Goal: Task Accomplishment & Management: Use online tool/utility

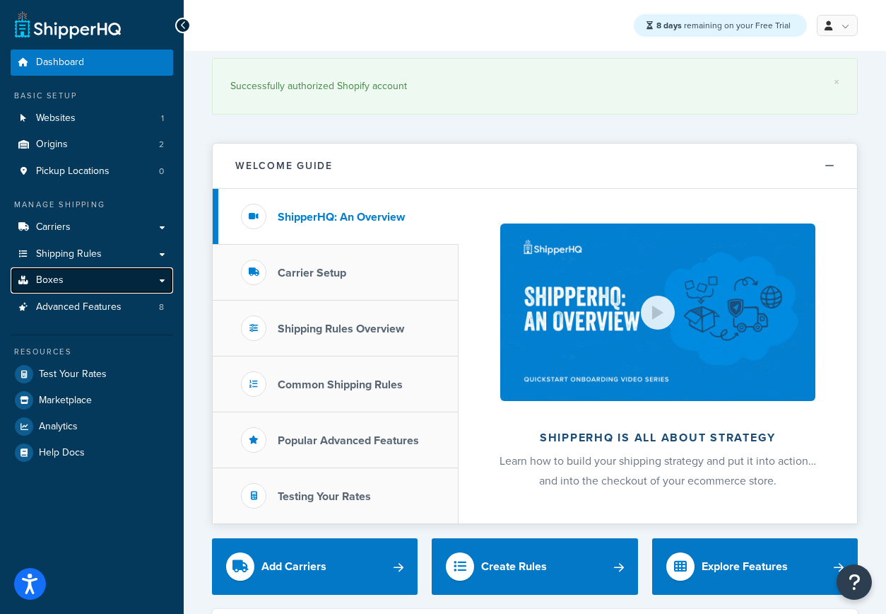
click at [90, 280] on link "Boxes" at bounding box center [92, 280] width 163 height 26
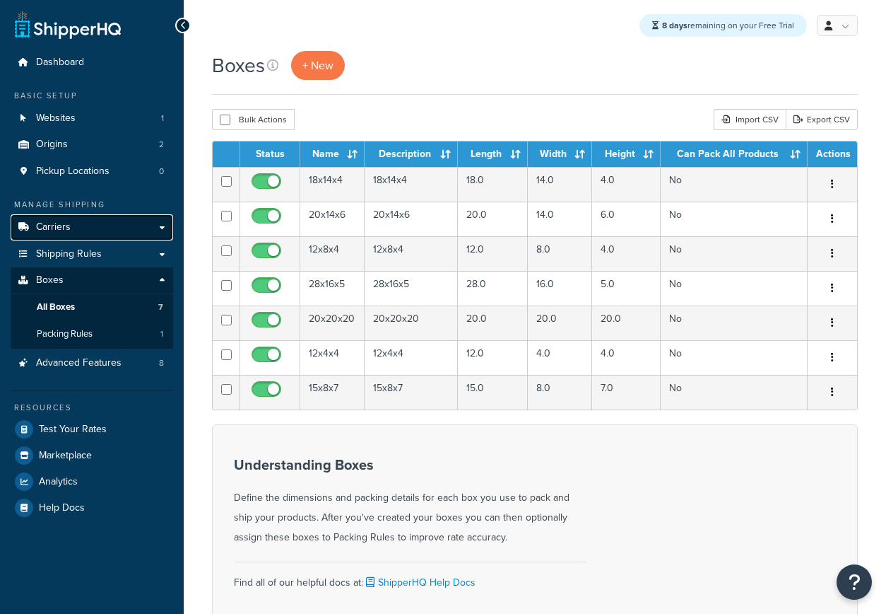
click at [82, 219] on link "Carriers" at bounding box center [92, 227] width 163 height 26
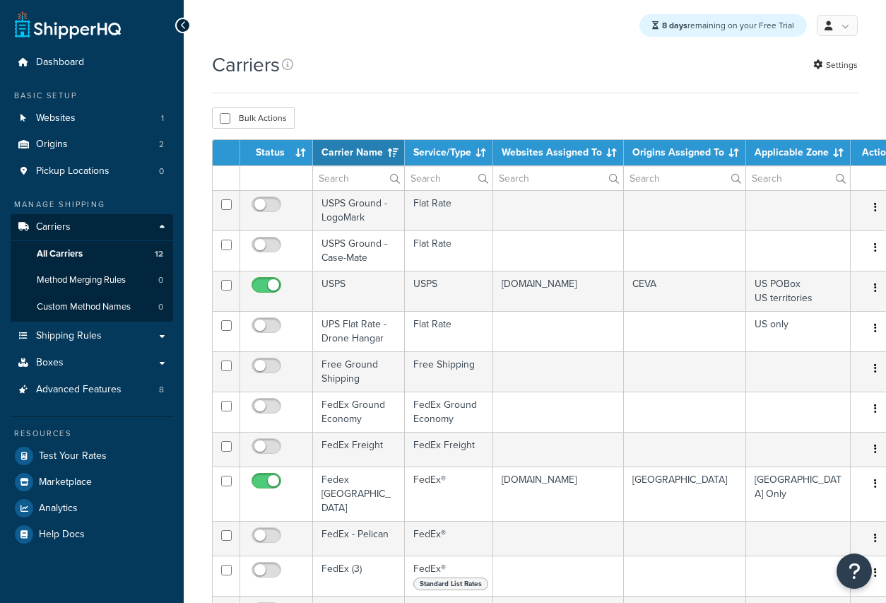
select select "15"
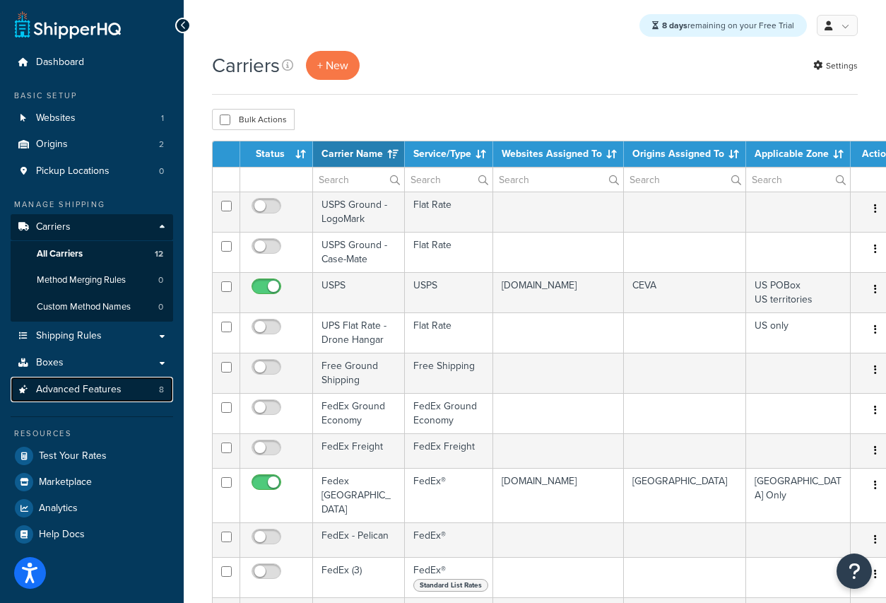
click at [108, 391] on span "Advanced Features" at bounding box center [79, 390] width 86 height 12
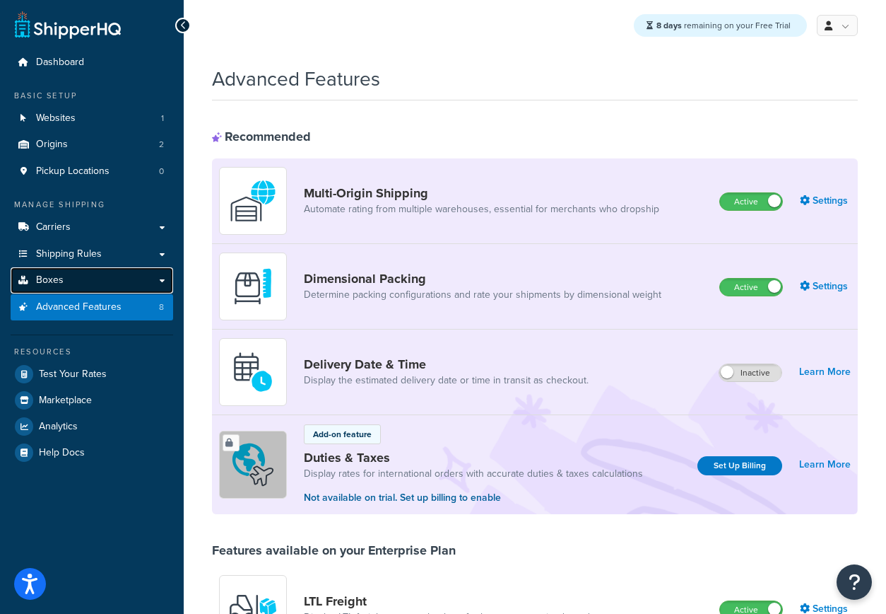
click at [82, 268] on link "Boxes" at bounding box center [92, 280] width 163 height 26
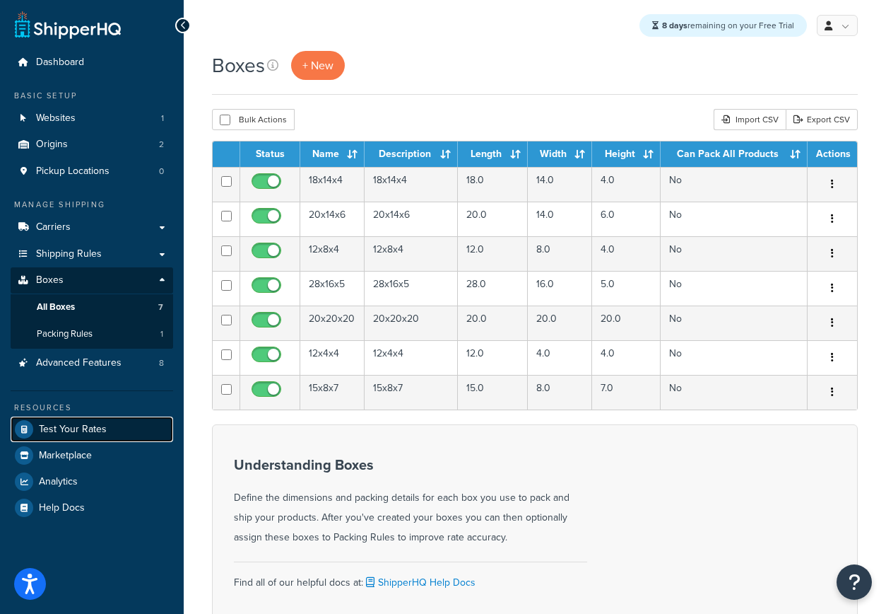
click at [84, 430] on span "Test Your Rates" at bounding box center [73, 429] width 68 height 12
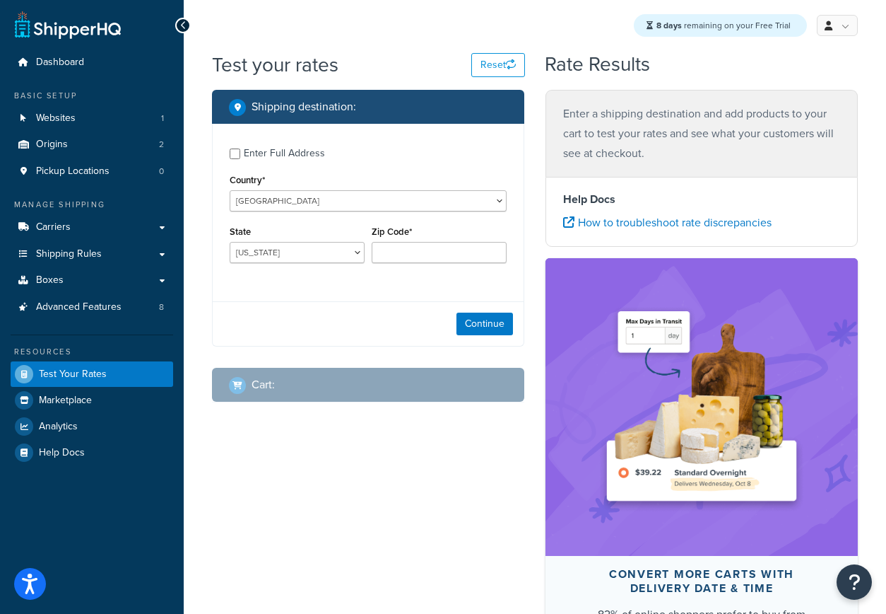
click at [294, 151] on div "Enter Full Address" at bounding box center [284, 153] width 81 height 20
click at [240, 151] on input "Enter Full Address" at bounding box center [235, 153] width 11 height 11
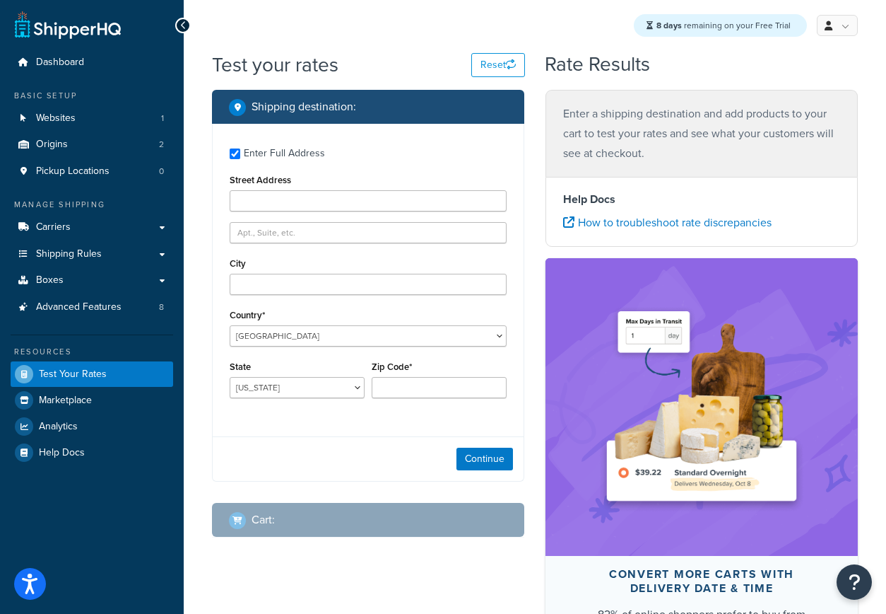
click at [288, 149] on div "Enter Full Address" at bounding box center [284, 153] width 81 height 20
click at [240, 149] on input "Enter Full Address" at bounding box center [235, 153] width 11 height 11
checkbox input "false"
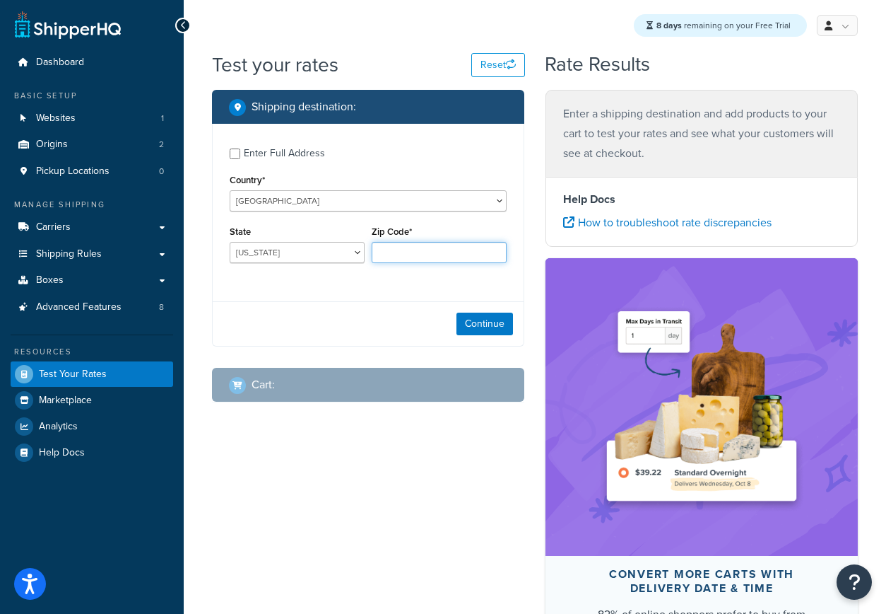
click at [421, 248] on input "Zip Code*" at bounding box center [439, 252] width 135 height 21
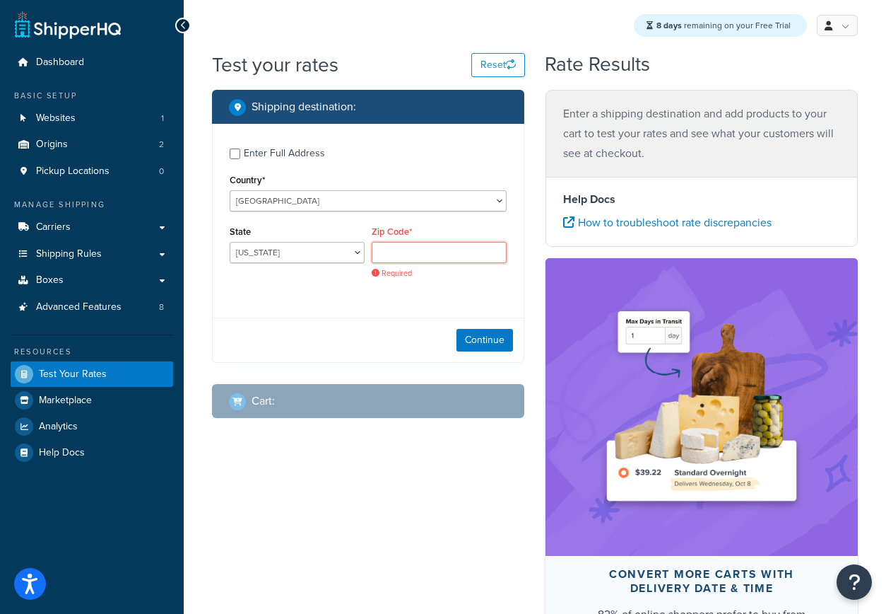
paste input "32084"
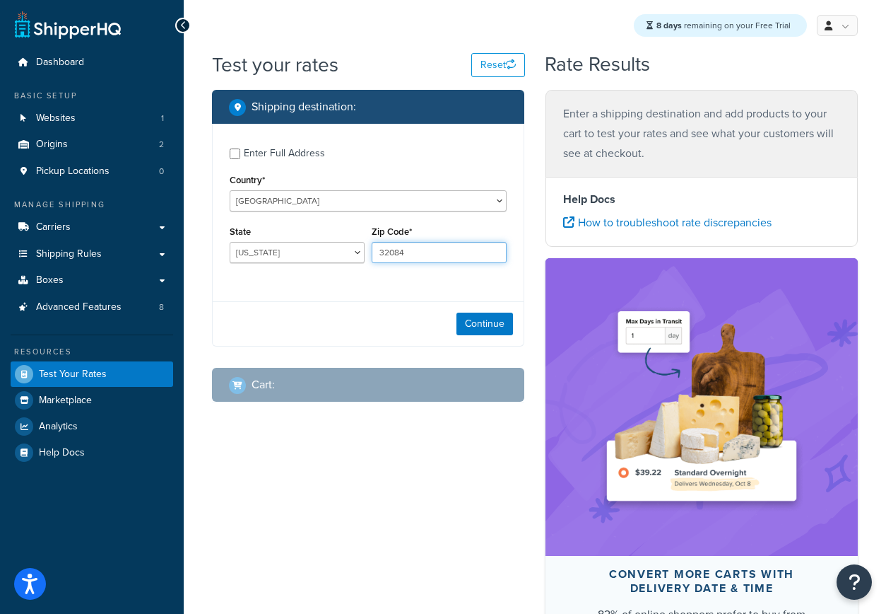
type input "32084"
click at [310, 257] on select "Alabama Alaska American Samoa Arizona Arkansas Armed Forces Americas Armed Forc…" at bounding box center [297, 252] width 135 height 21
select select "FL"
click at [230, 242] on select "Alabama Alaska American Samoa Arizona Arkansas Armed Forces Americas Armed Forc…" at bounding box center [297, 252] width 135 height 21
click at [481, 320] on button "Continue" at bounding box center [485, 323] width 57 height 23
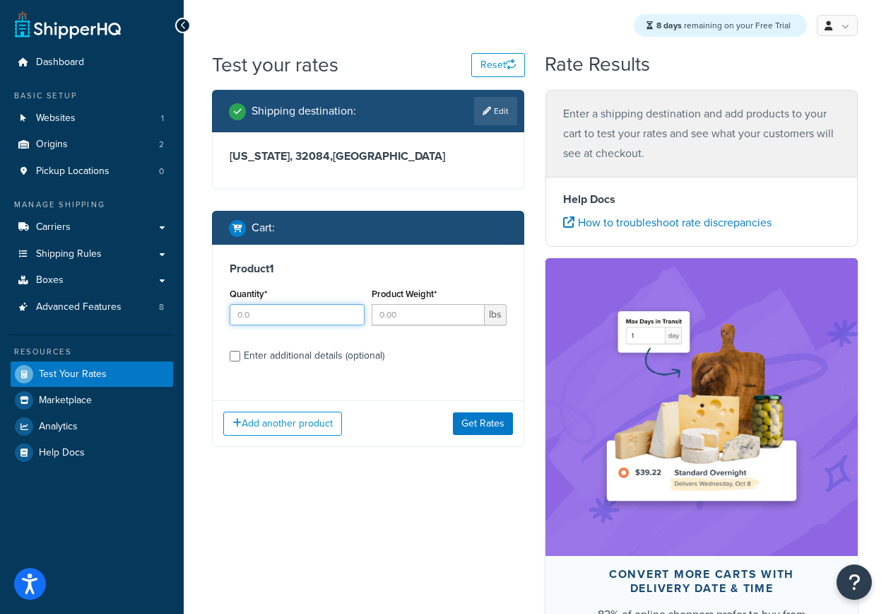
click at [297, 320] on input "Quantity*" at bounding box center [297, 314] width 135 height 21
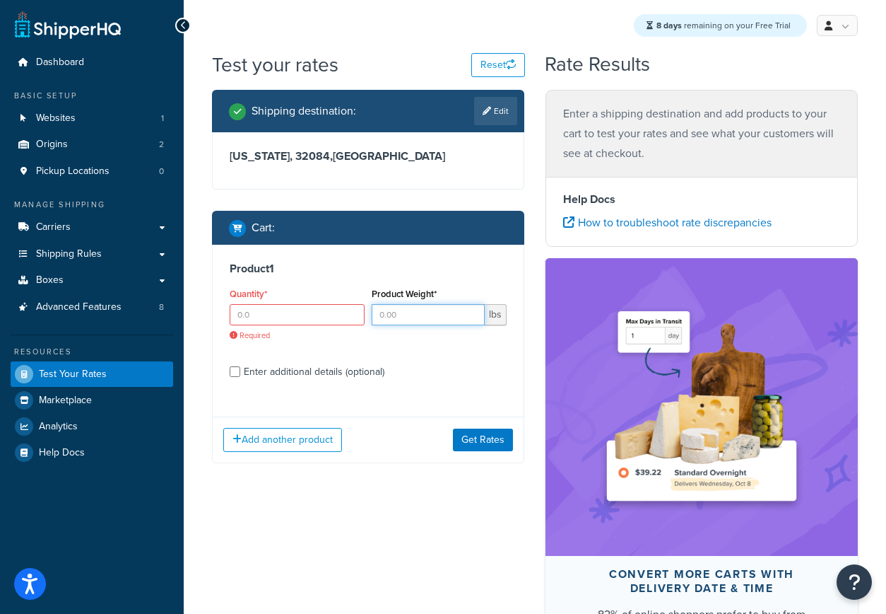
click at [410, 315] on input "Product Weight*" at bounding box center [428, 314] width 113 height 21
type input "36"
click at [333, 316] on input "Quantity*" at bounding box center [297, 314] width 135 height 21
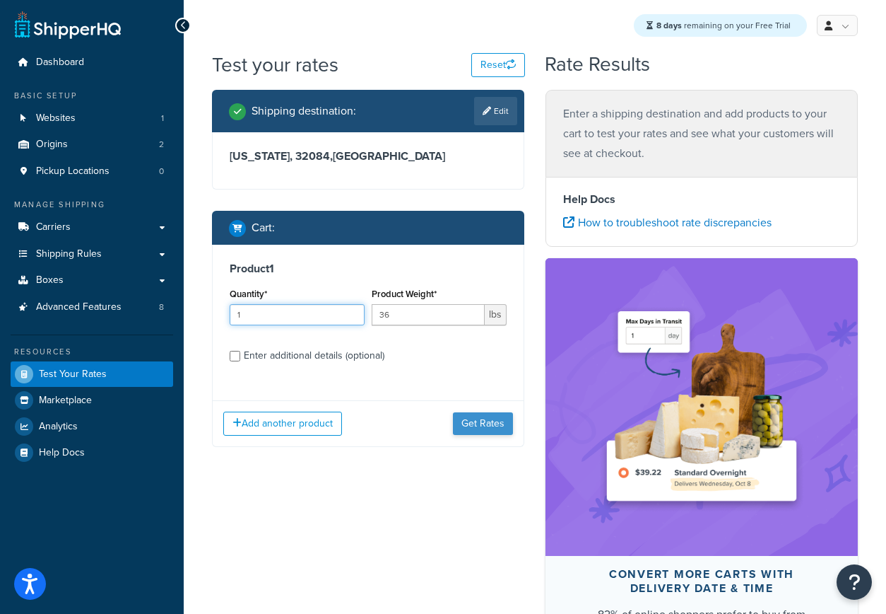
type input "1"
click at [489, 421] on button "Get Rates" at bounding box center [483, 423] width 60 height 23
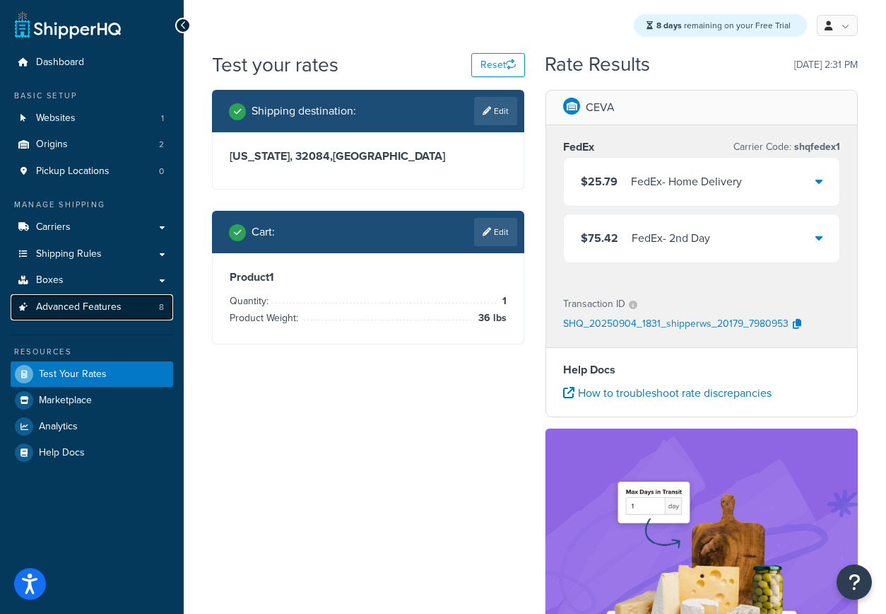
click at [112, 308] on span "Advanced Features" at bounding box center [79, 307] width 86 height 12
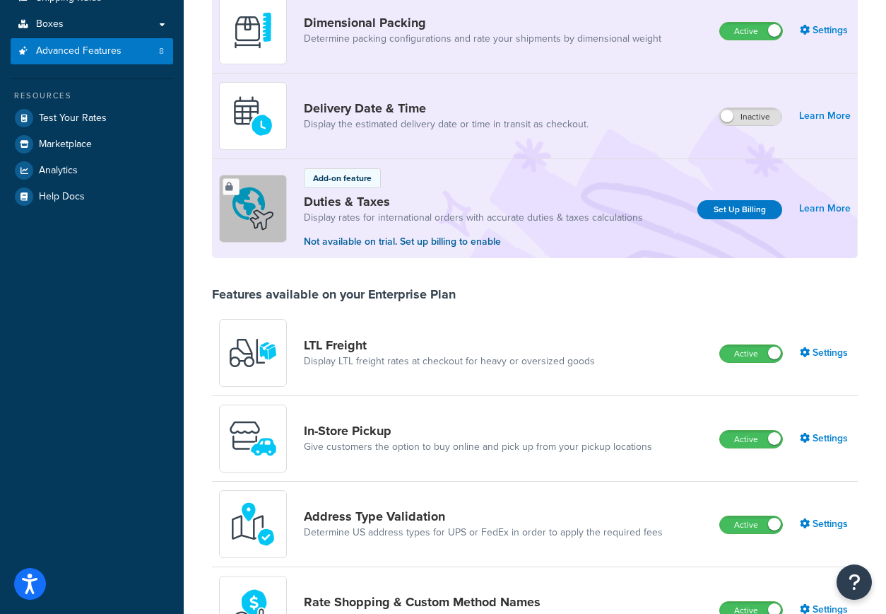
scroll to position [245, 0]
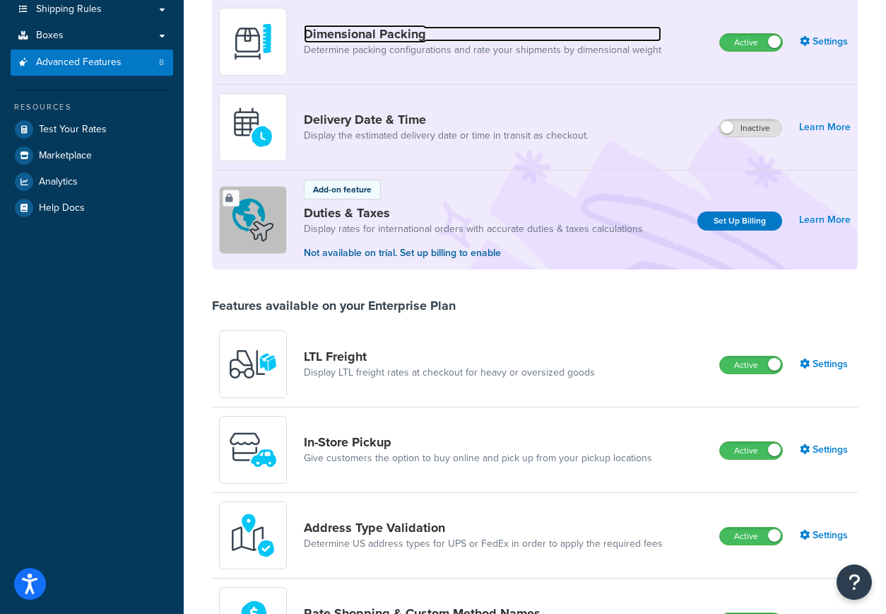
click at [387, 38] on link "Dimensional Packing" at bounding box center [483, 34] width 358 height 16
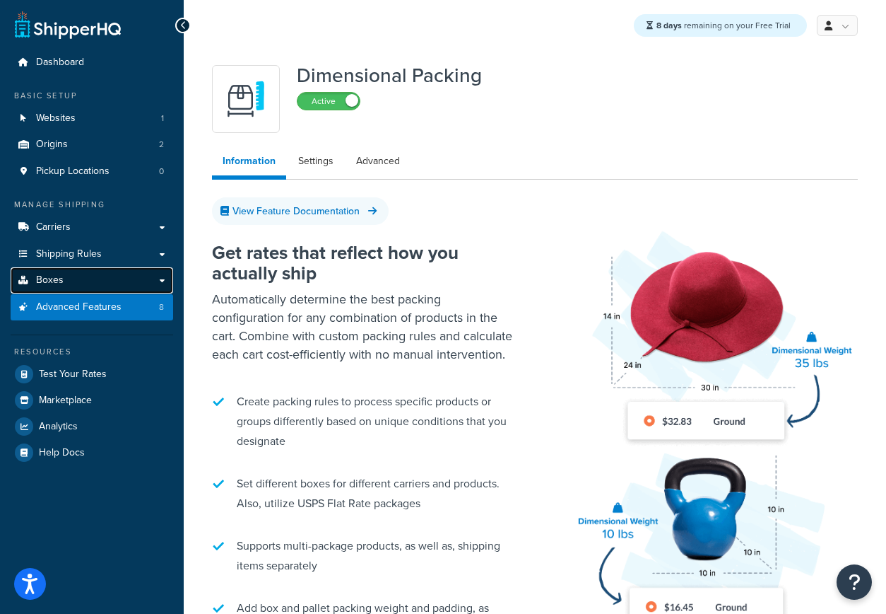
click at [74, 268] on link "Boxes" at bounding box center [92, 280] width 163 height 26
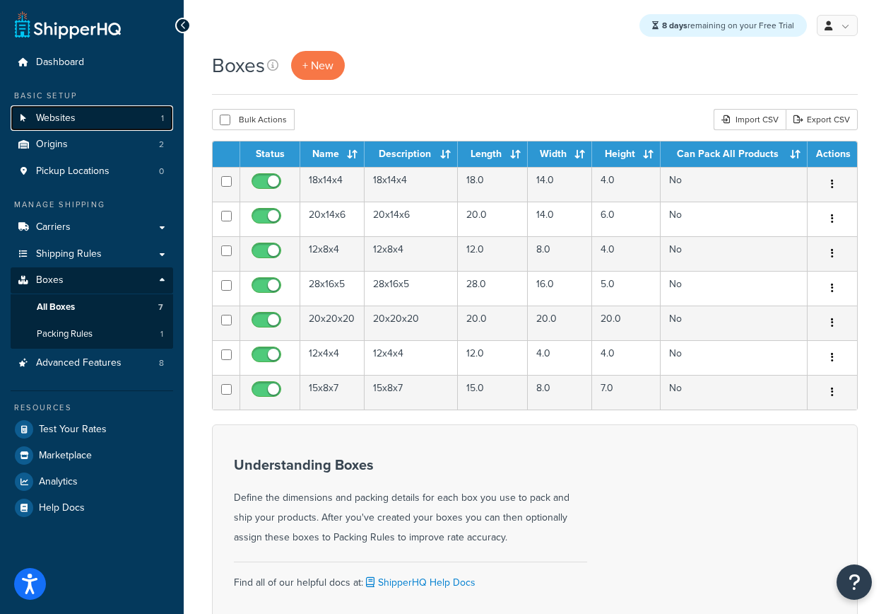
click at [81, 115] on link "Websites 1" at bounding box center [92, 118] width 163 height 26
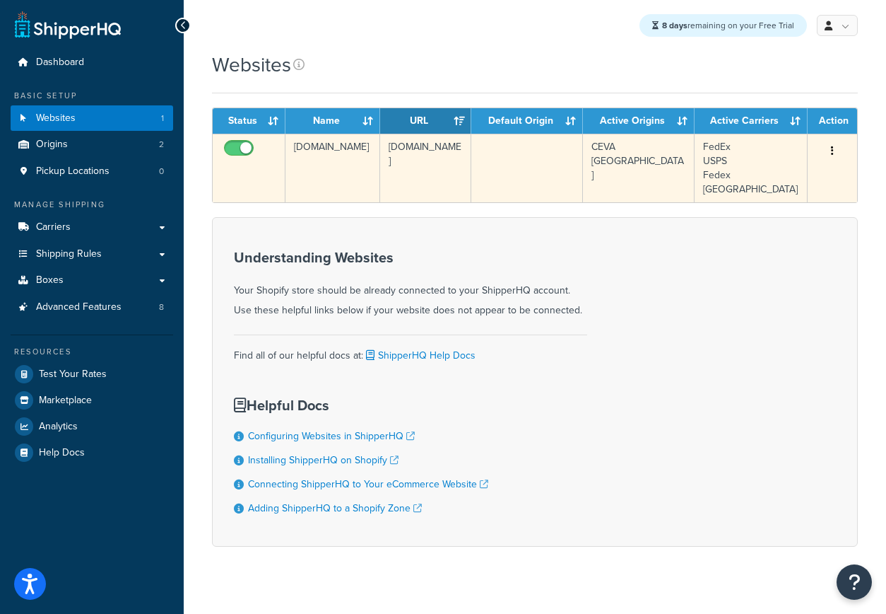
click at [833, 151] on button "button" at bounding box center [833, 151] width 20 height 23
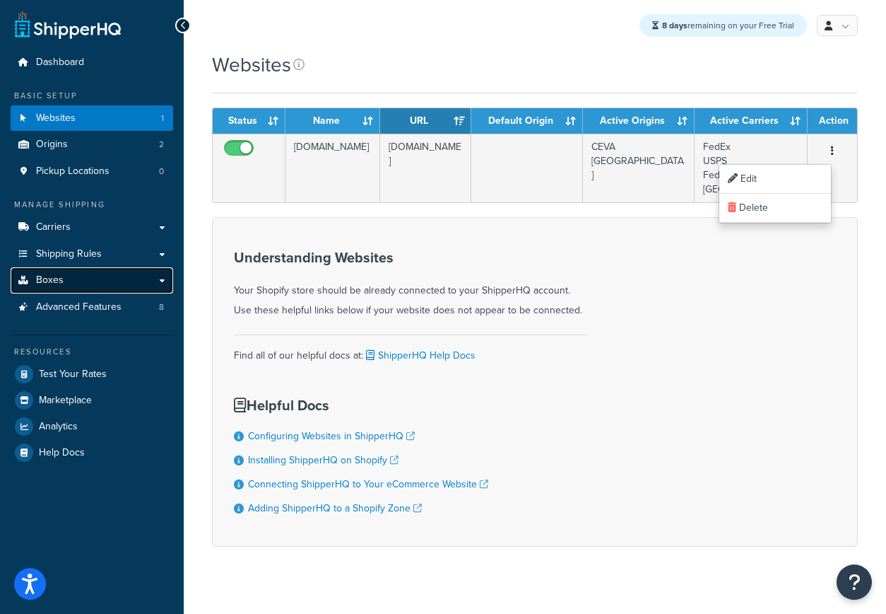
click at [78, 274] on link "Boxes" at bounding box center [92, 280] width 163 height 26
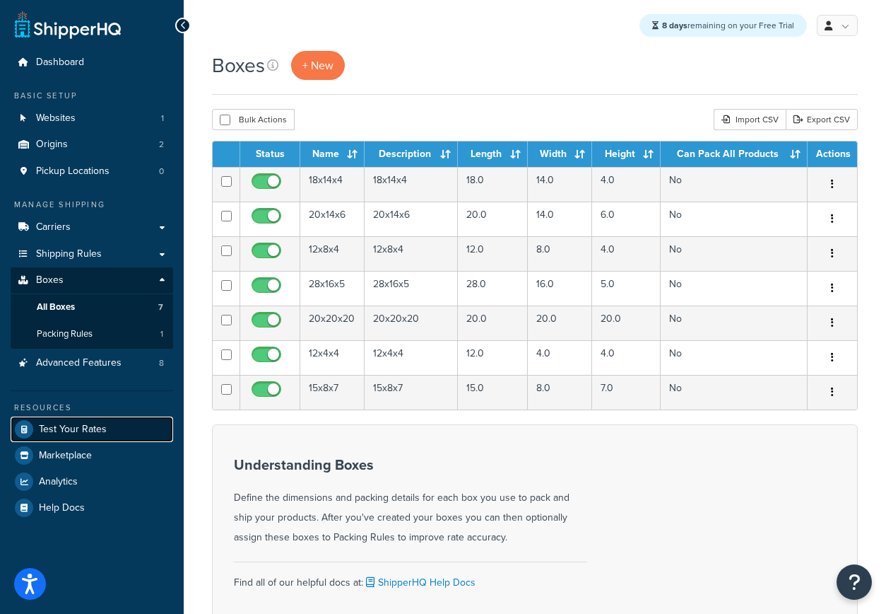
click at [86, 436] on link "Test Your Rates" at bounding box center [92, 428] width 163 height 25
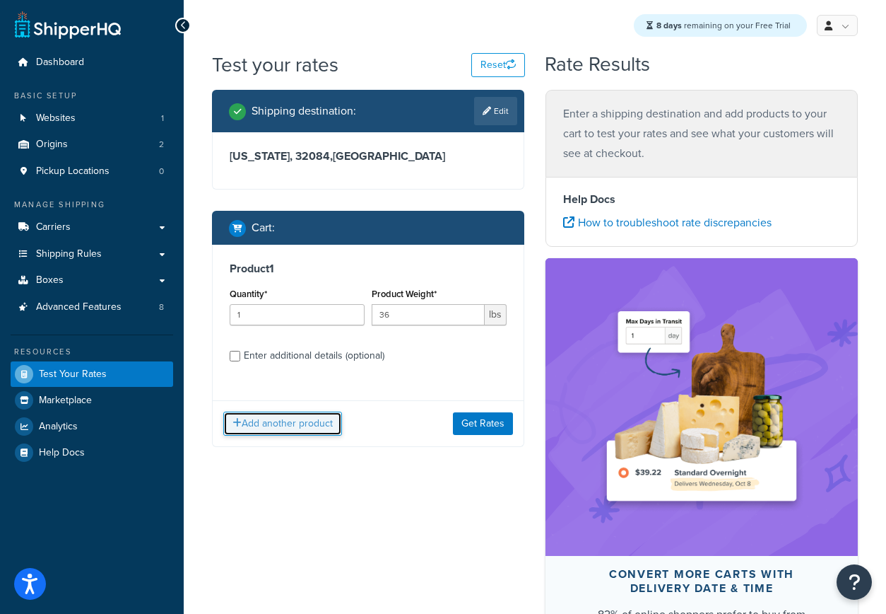
click at [305, 423] on button "Add another product" at bounding box center [282, 423] width 119 height 24
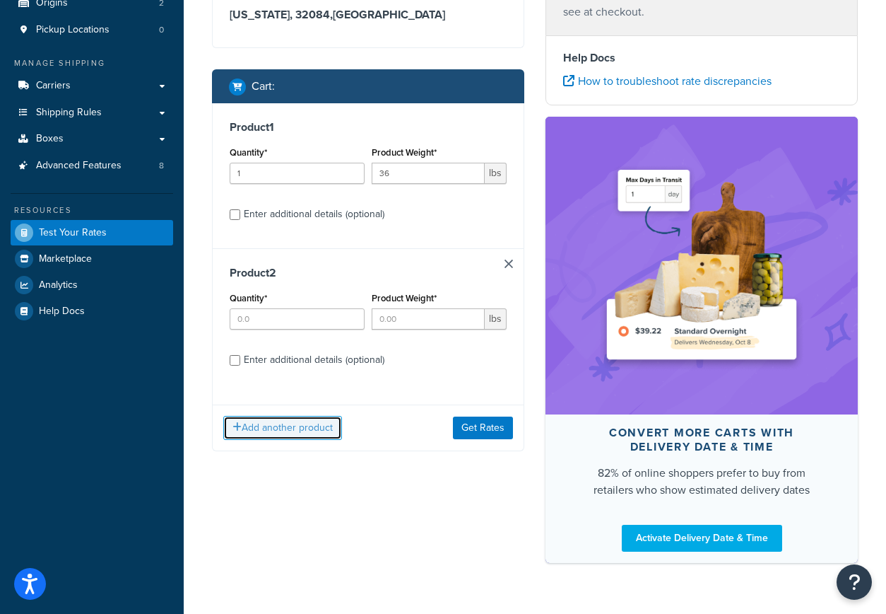
scroll to position [175, 0]
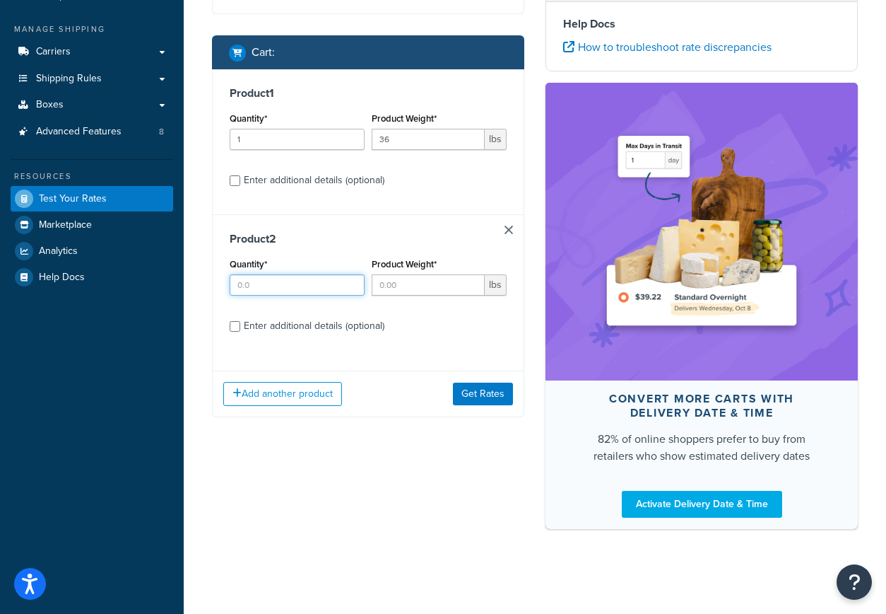
click at [285, 290] on input "Quantity*" at bounding box center [297, 284] width 135 height 21
click at [507, 230] on link at bounding box center [509, 229] width 8 height 8
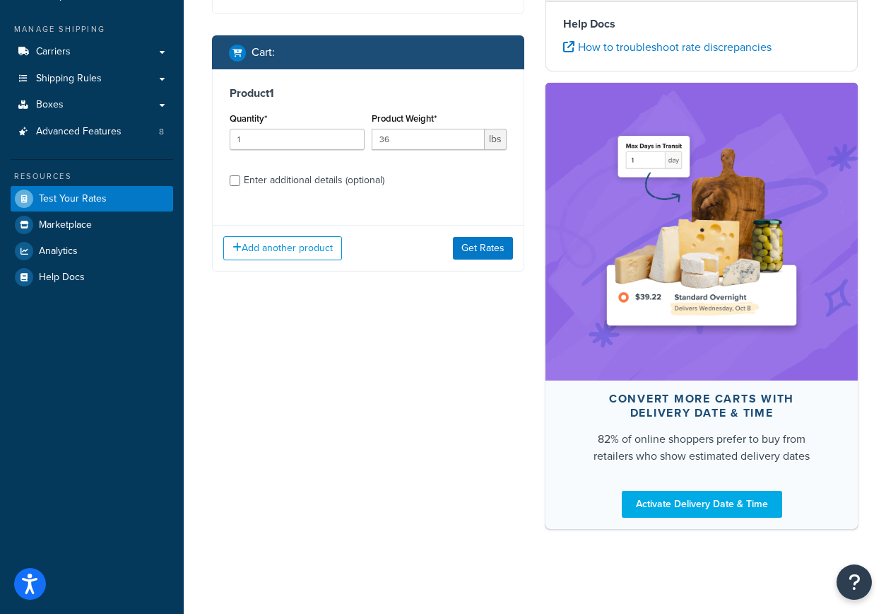
click at [298, 180] on div "Enter additional details (optional)" at bounding box center [314, 180] width 141 height 20
click at [240, 180] on input "Enter additional details (optional)" at bounding box center [235, 180] width 11 height 11
checkbox input "true"
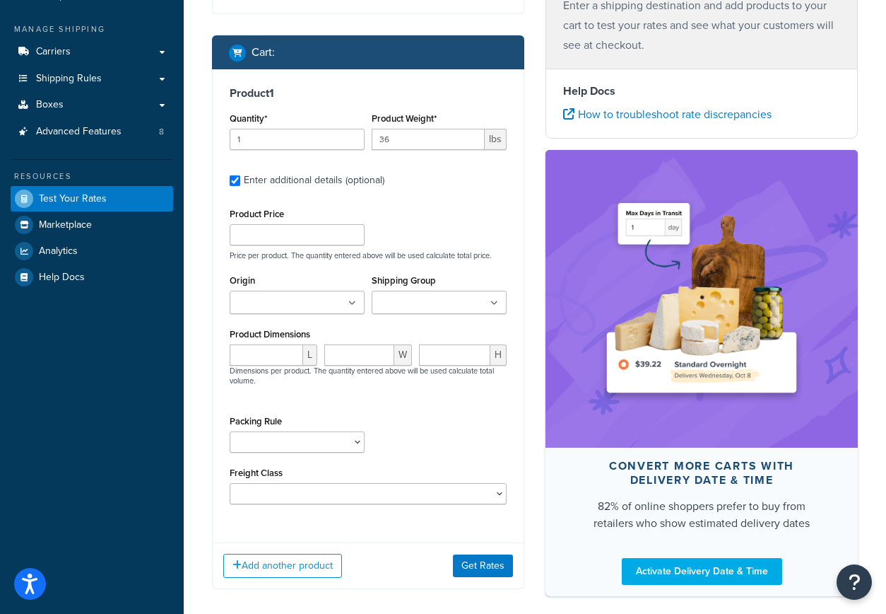
click at [300, 298] on input "Origin" at bounding box center [296, 303] width 125 height 16
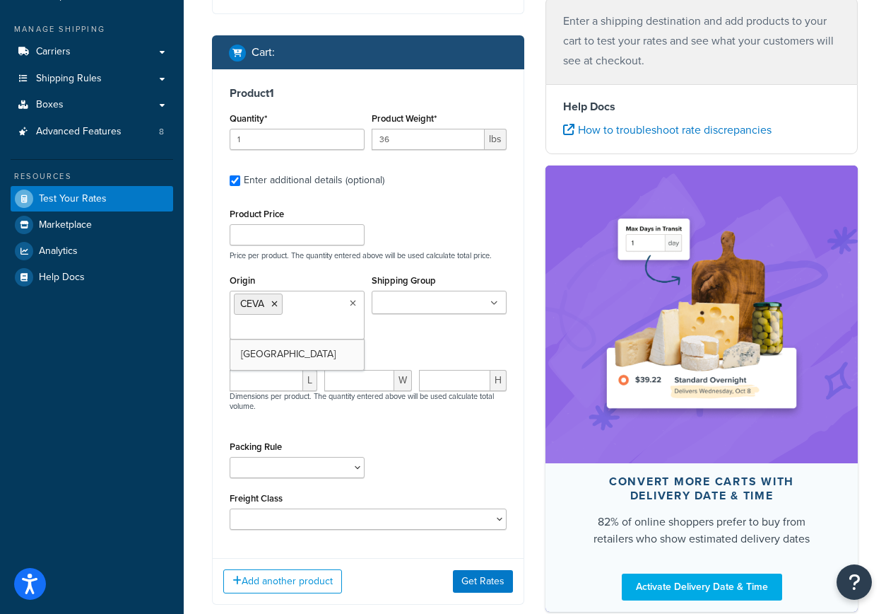
click at [430, 296] on input "Shipping Group" at bounding box center [438, 303] width 125 height 16
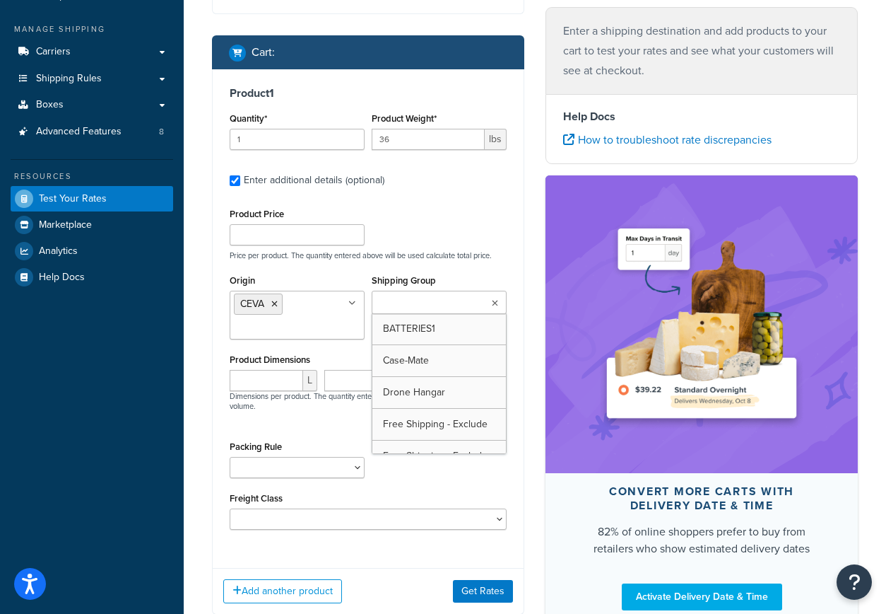
click at [487, 258] on p "Price per product. The quantity entered above will be used calculate total pric…" at bounding box center [368, 255] width 284 height 10
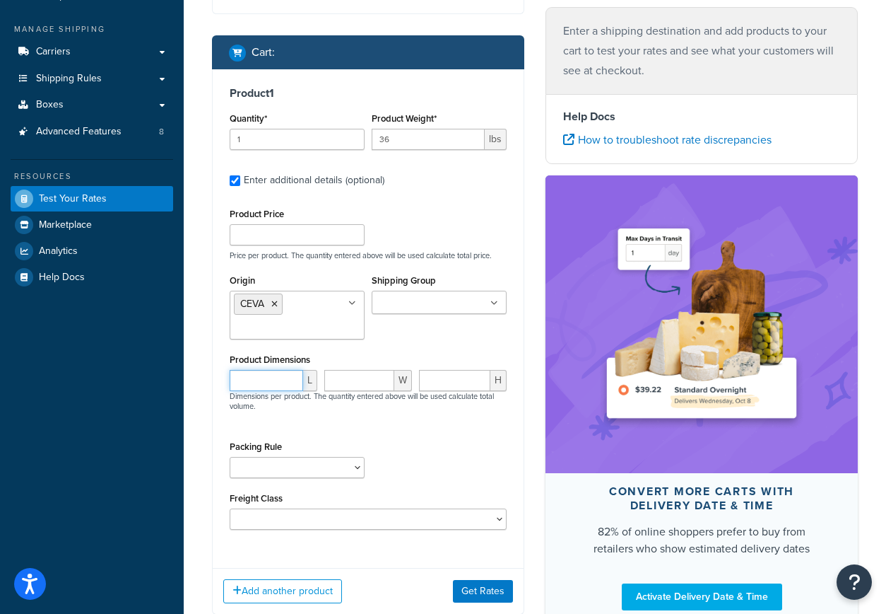
click at [262, 387] on input "number" at bounding box center [267, 380] width 74 height 21
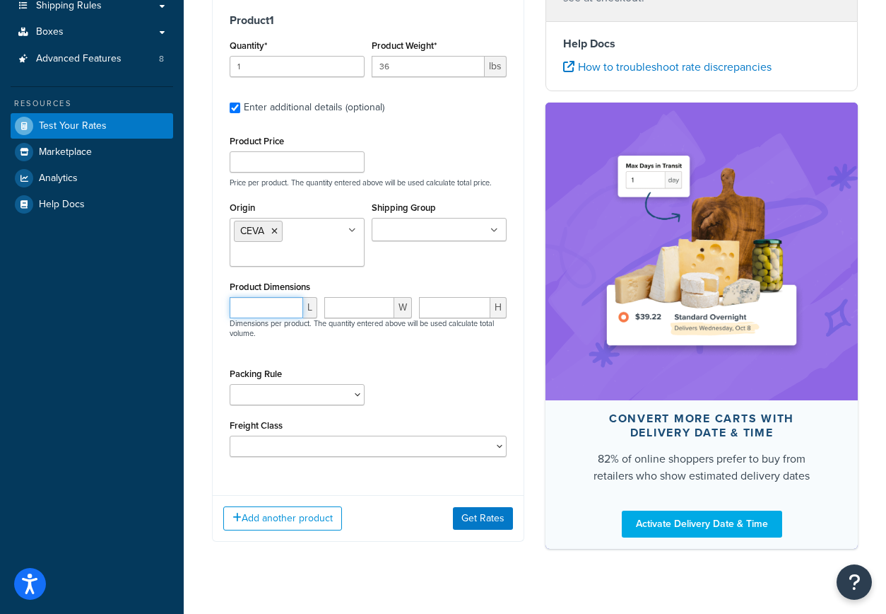
scroll to position [240, 0]
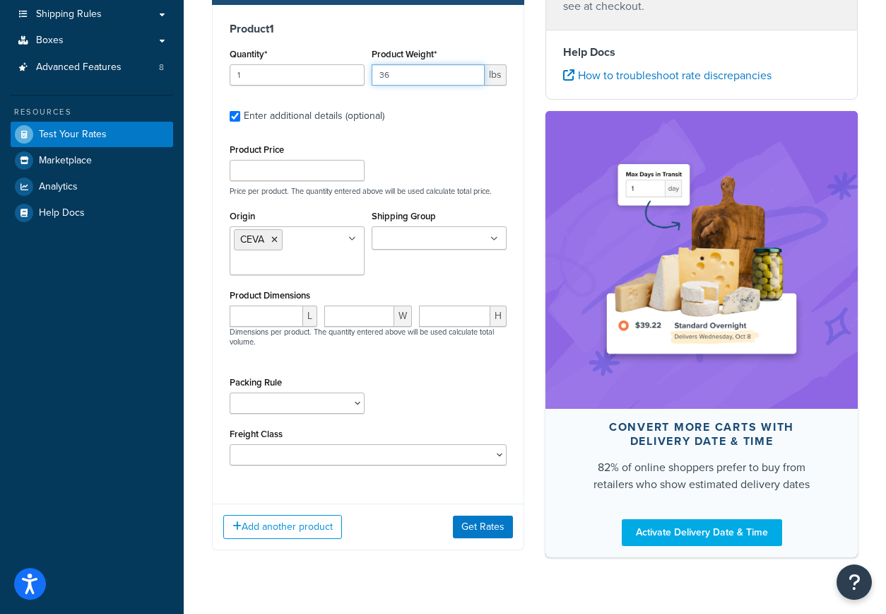
click at [408, 76] on input "36" at bounding box center [428, 74] width 113 height 21
type input "3"
type input "21.866"
click at [454, 143] on div "Product Price Price per product. The quantity entered above will be used calcul…" at bounding box center [368, 168] width 284 height 56
click at [310, 178] on input "Product Price" at bounding box center [297, 170] width 135 height 21
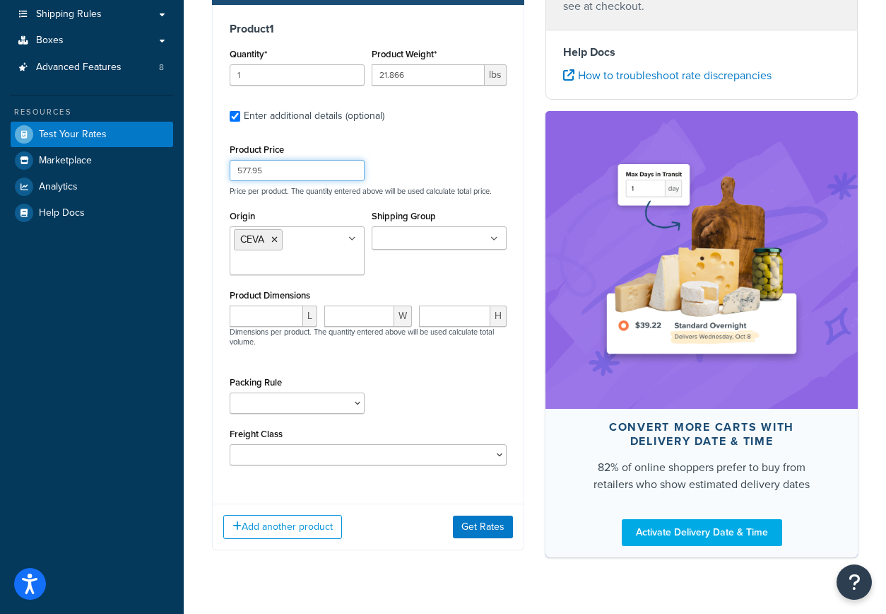
type input "577.95"
drag, startPoint x: 443, startPoint y: 144, endPoint x: 448, endPoint y: 163, distance: 19.7
click at [444, 144] on div "Product Price 577.95 Price per product. The quantity entered above will be used…" at bounding box center [368, 168] width 284 height 56
click at [249, 324] on input "number" at bounding box center [267, 315] width 74 height 21
type input "33.4"
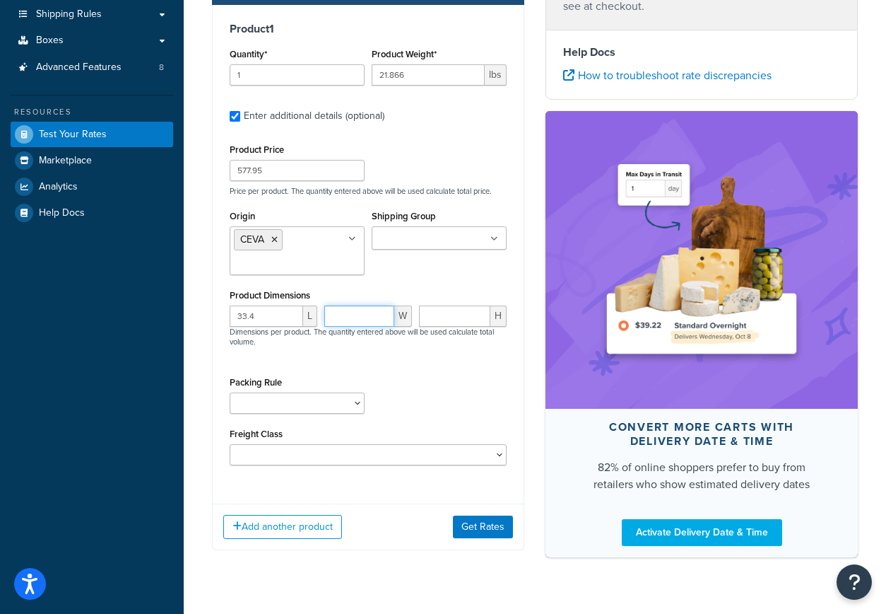
click at [352, 319] on input "number" at bounding box center [359, 315] width 70 height 21
type input "28.8"
click at [469, 320] on input "number" at bounding box center [454, 315] width 71 height 21
type input "18"
click at [472, 406] on div "Packing Rule Pack separately" at bounding box center [368, 399] width 284 height 52
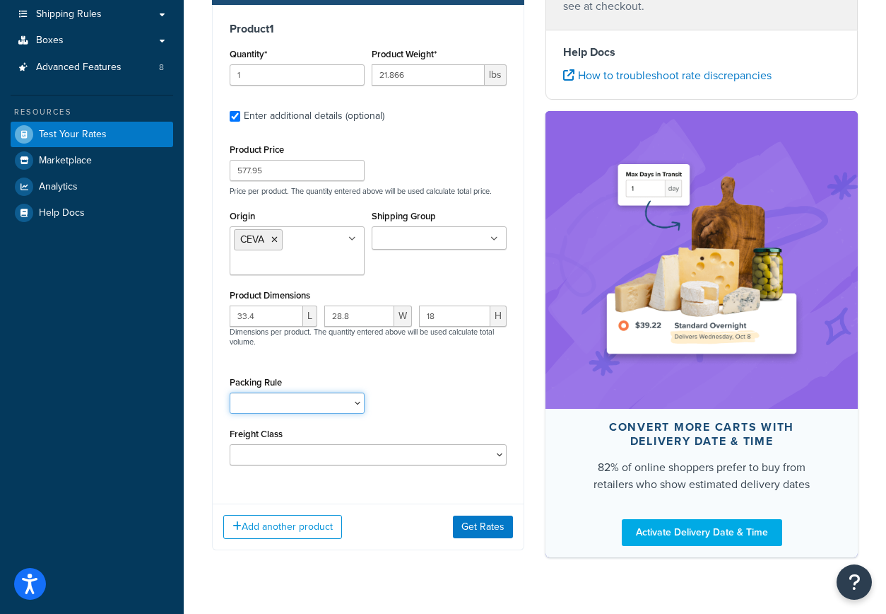
click at [326, 410] on select "Pack separately" at bounding box center [297, 402] width 135 height 21
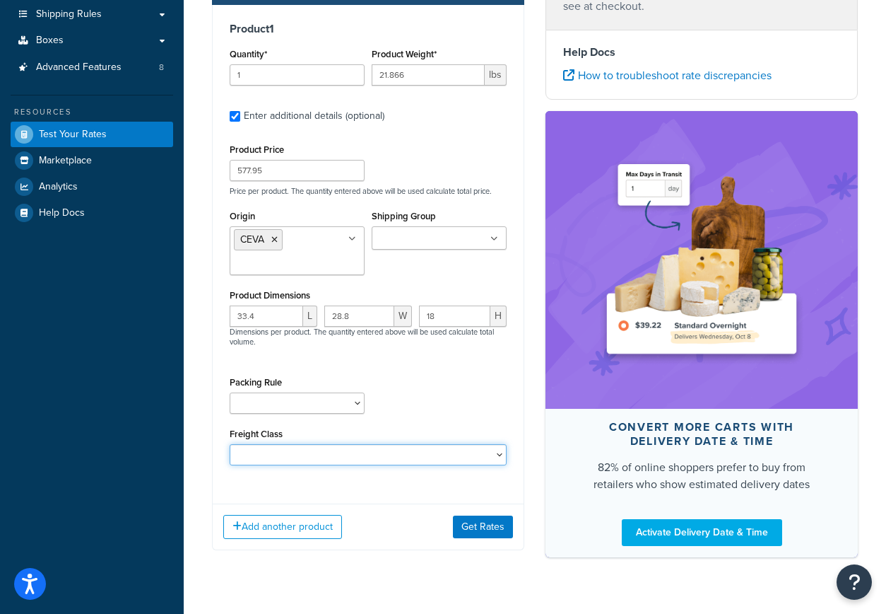
click at [313, 459] on select "50 55 60 65 70 77.5 85 92.5 100 110 125 150 175 200 250 300 400 500" at bounding box center [368, 454] width 277 height 21
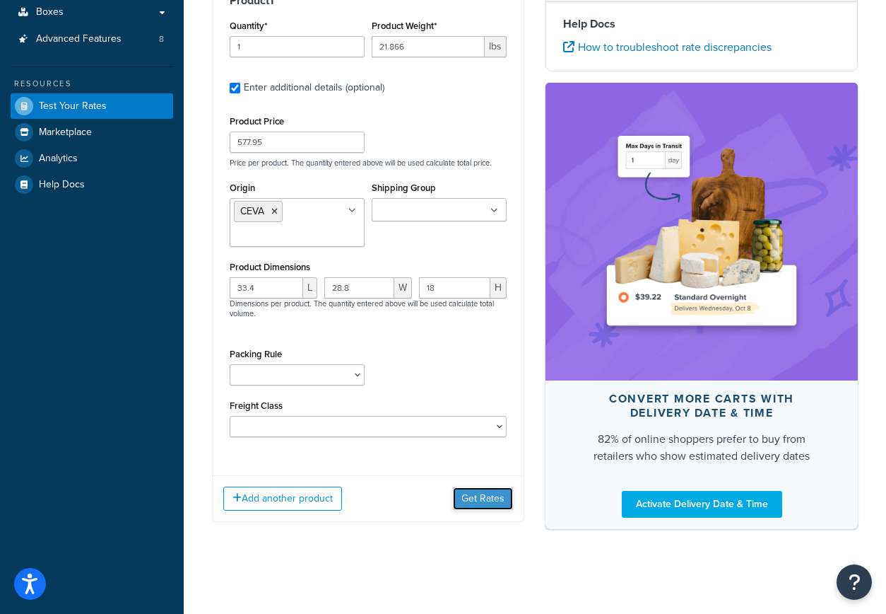
click at [484, 497] on button "Get Rates" at bounding box center [483, 498] width 60 height 23
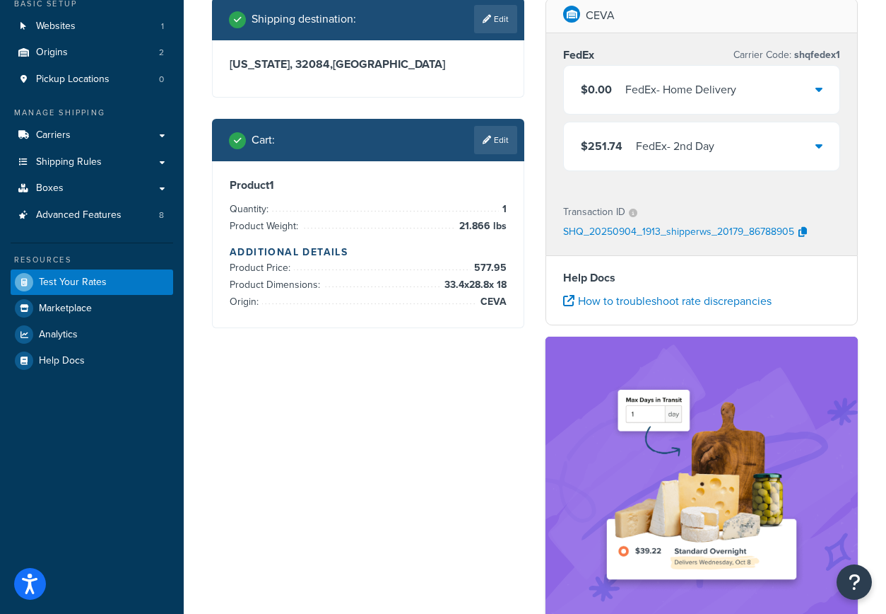
scroll to position [82, 0]
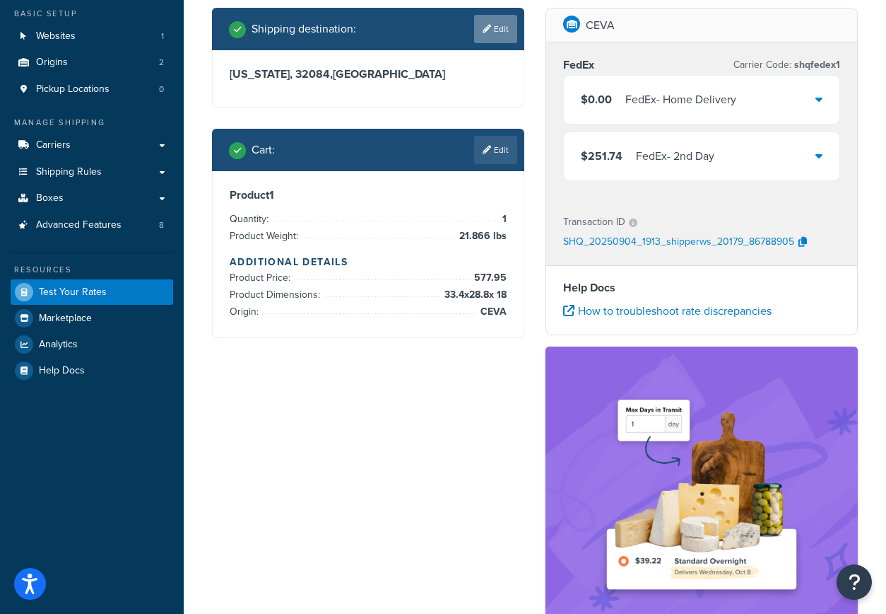
click at [488, 30] on icon at bounding box center [487, 29] width 8 height 8
select select "FL"
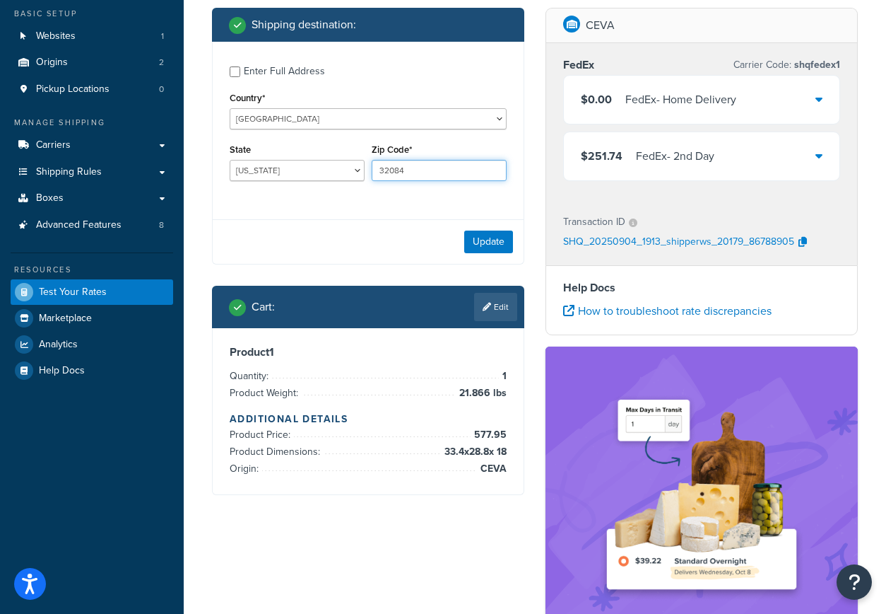
click at [429, 169] on input "32084" at bounding box center [439, 170] width 135 height 21
click at [436, 175] on input "32084" at bounding box center [439, 170] width 135 height 21
click at [441, 166] on input "32084" at bounding box center [439, 170] width 135 height 21
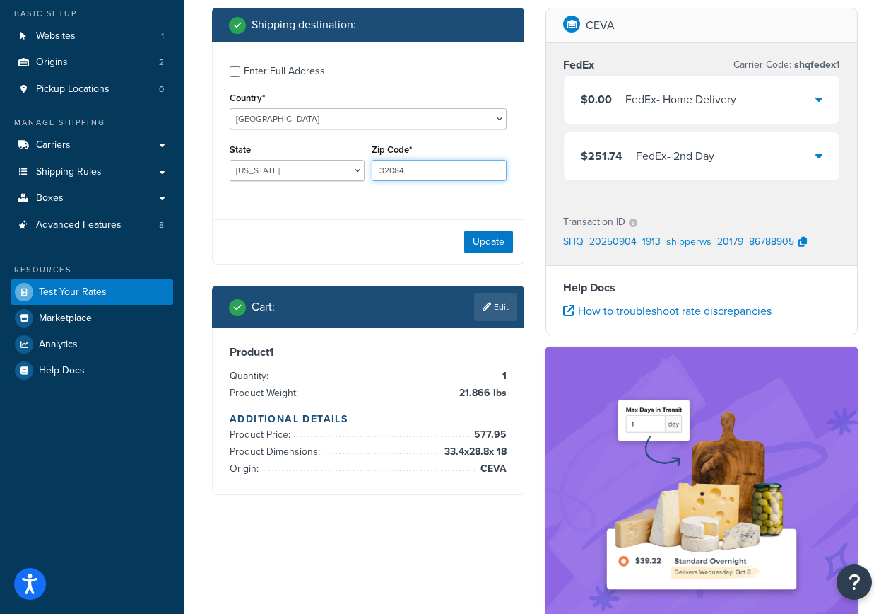
click at [441, 166] on input "32084" at bounding box center [439, 170] width 135 height 21
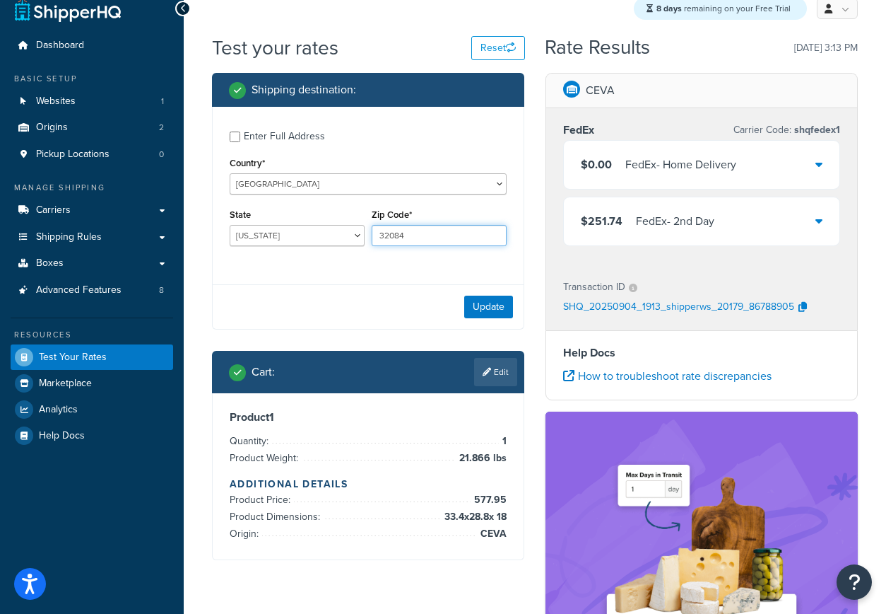
scroll to position [122, 0]
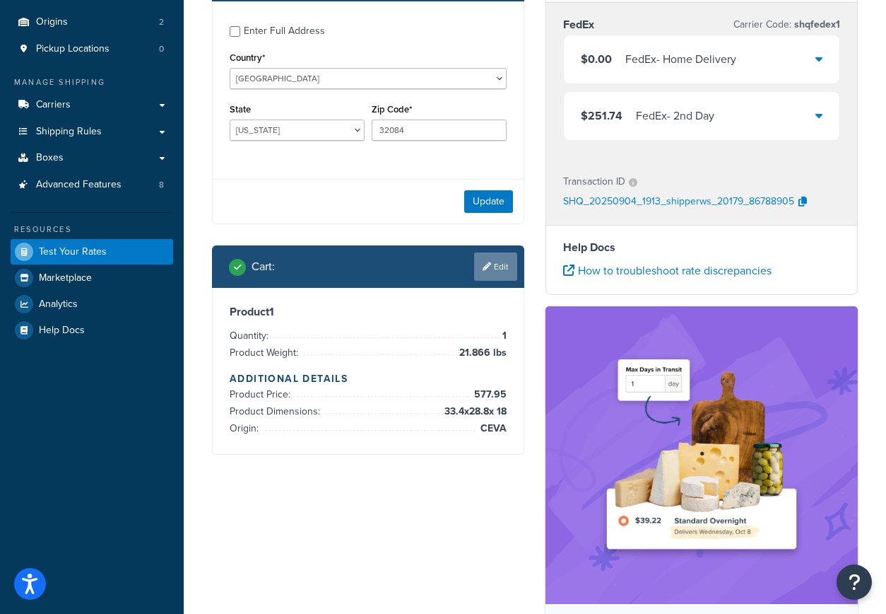
click at [492, 269] on link "Edit" at bounding box center [495, 266] width 43 height 28
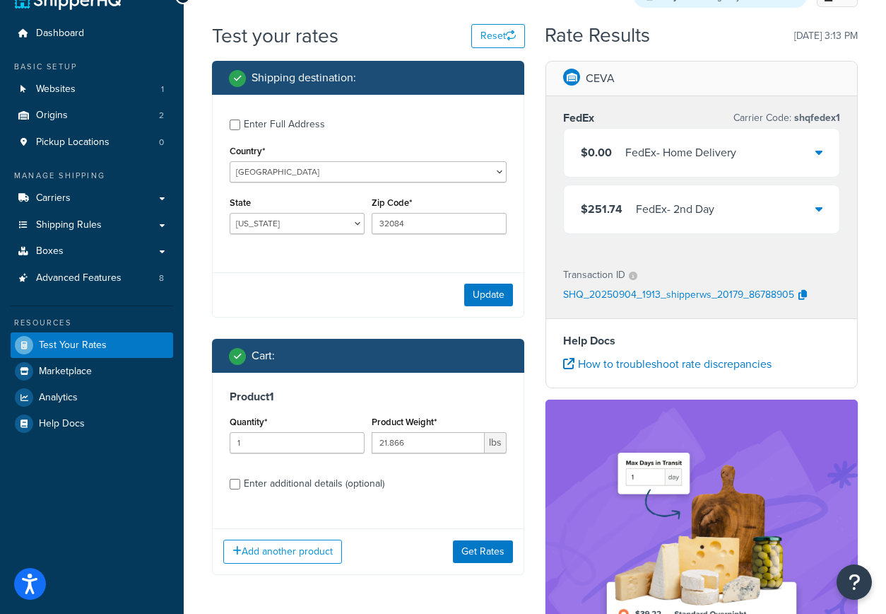
scroll to position [0, 0]
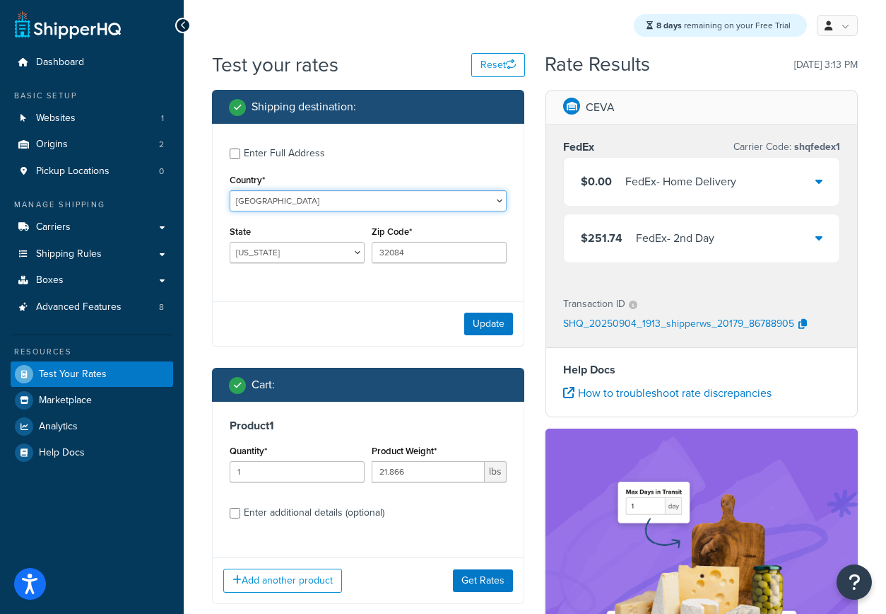
click at [370, 203] on select "United States United Kingdom Afghanistan Åland Islands Albania Algeria American…" at bounding box center [368, 200] width 277 height 21
click at [230, 190] on select "United States United Kingdom Afghanistan Åland Islands Albania Algeria American…" at bounding box center [368, 200] width 277 height 21
click at [283, 155] on div "Enter Full Address" at bounding box center [284, 153] width 81 height 20
click at [240, 155] on input "Enter Full Address" at bounding box center [235, 153] width 11 height 11
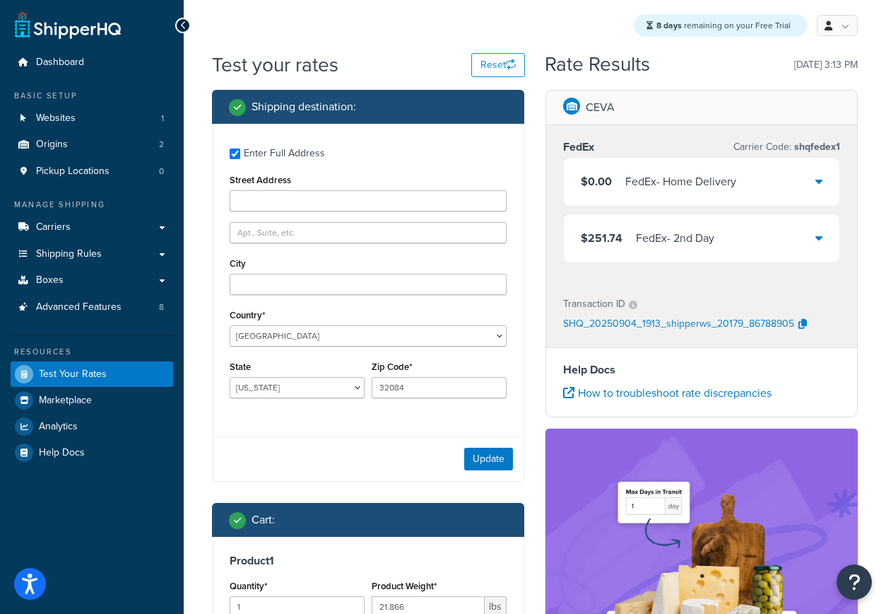
click at [283, 155] on div "Enter Full Address" at bounding box center [284, 153] width 81 height 20
click at [240, 155] on input "Enter Full Address" at bounding box center [235, 153] width 11 height 11
checkbox input "false"
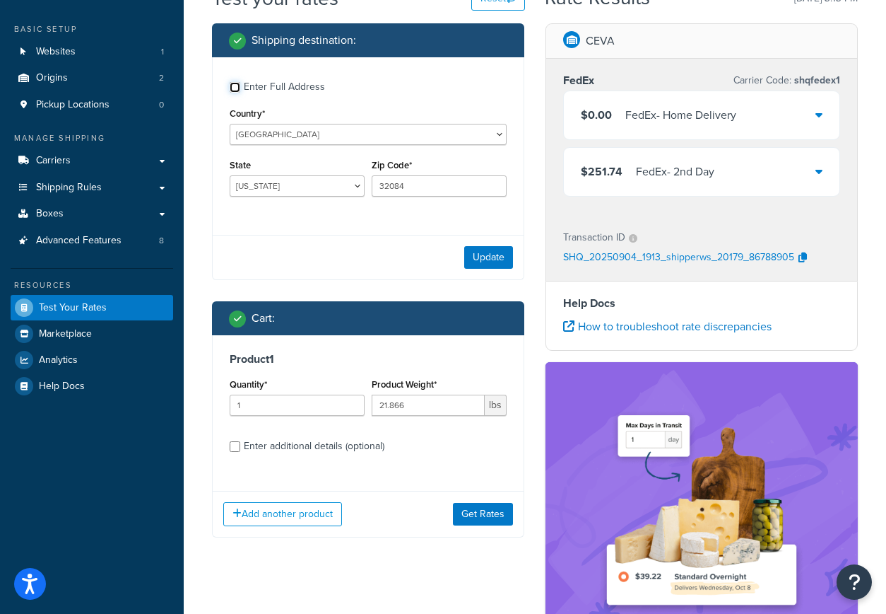
scroll to position [128, 0]
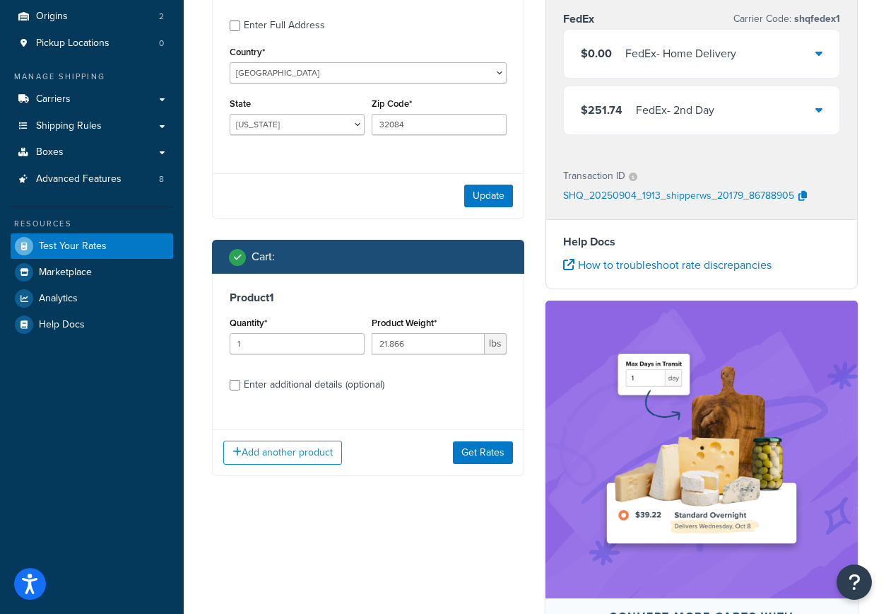
click at [328, 390] on div "Enter additional details (optional)" at bounding box center [314, 385] width 141 height 20
click at [240, 390] on input "Enter additional details (optional)" at bounding box center [235, 385] width 11 height 11
checkbox input "true"
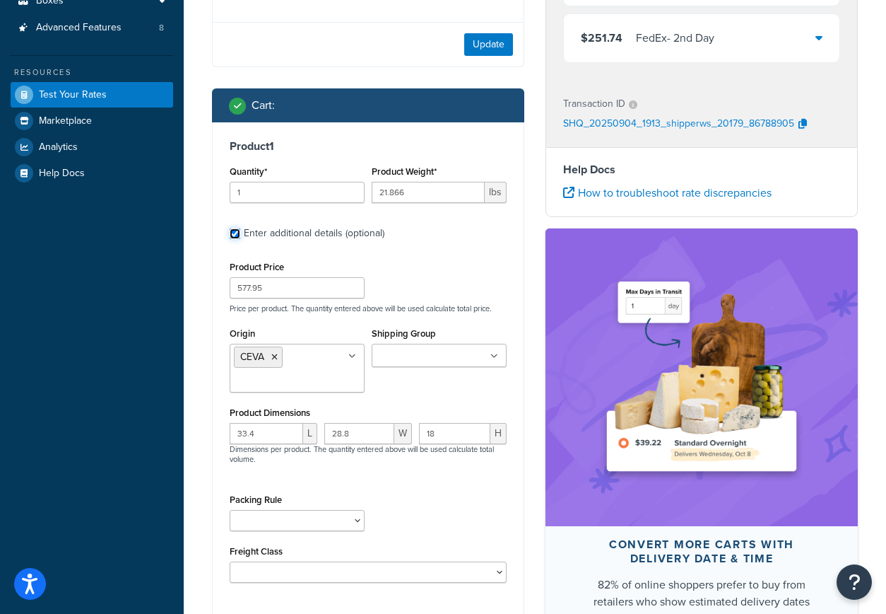
scroll to position [280, 0]
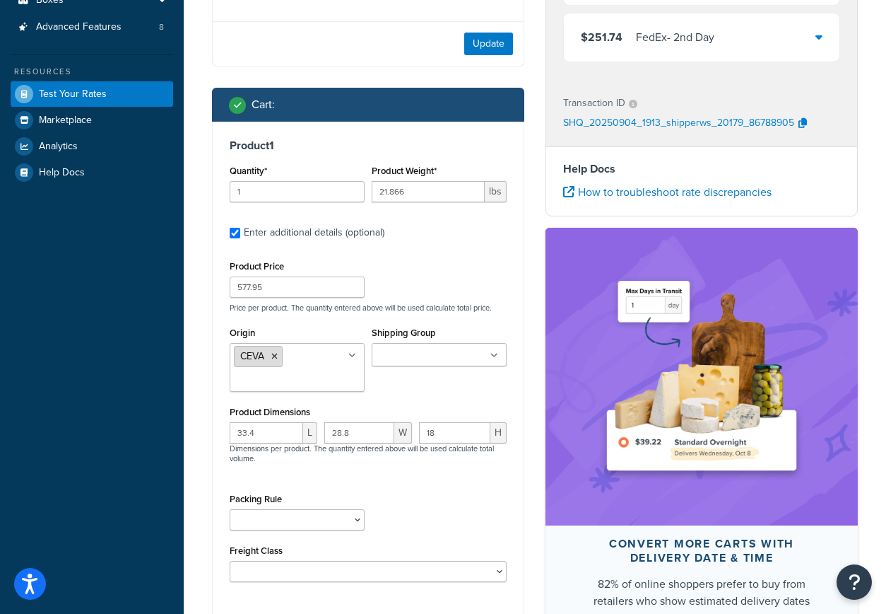
click at [250, 360] on span "CEVA" at bounding box center [252, 355] width 24 height 15
click at [251, 360] on span "CEVA" at bounding box center [252, 355] width 24 height 15
click at [257, 359] on span "CEVA" at bounding box center [252, 355] width 24 height 15
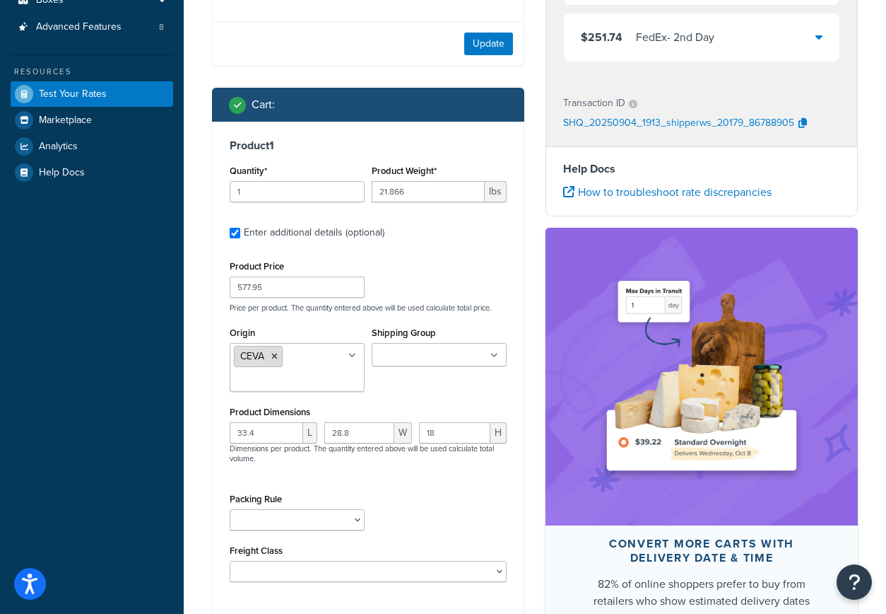
click at [257, 359] on span "CEVA" at bounding box center [252, 355] width 24 height 15
click at [322, 361] on ul "CEVA" at bounding box center [297, 367] width 135 height 49
click at [474, 280] on div "Product Price 577.95 Price per product. The quantity entered above will be used…" at bounding box center [368, 285] width 284 height 56
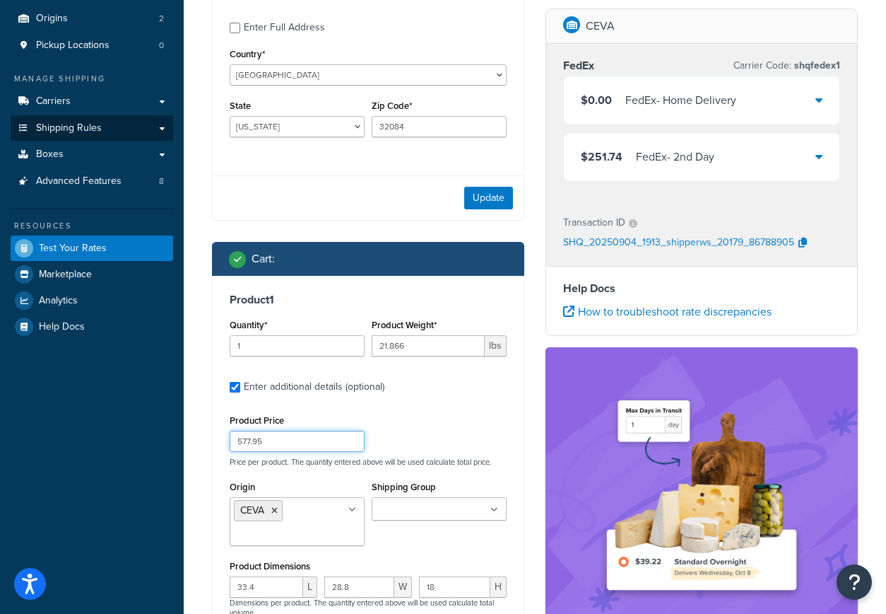
scroll to position [57, 0]
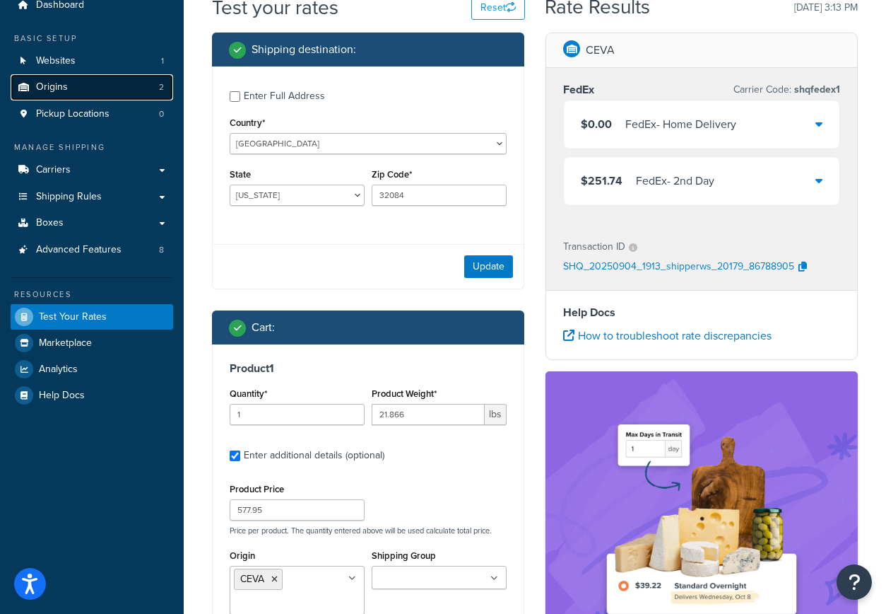
click at [83, 82] on link "Origins 2" at bounding box center [92, 87] width 163 height 26
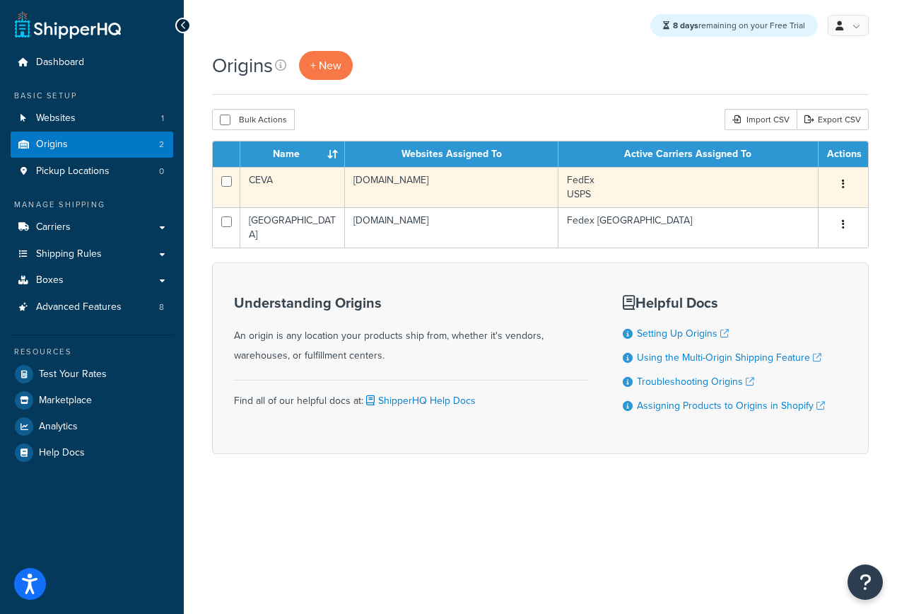
click at [271, 181] on td "CEVA" at bounding box center [292, 187] width 105 height 40
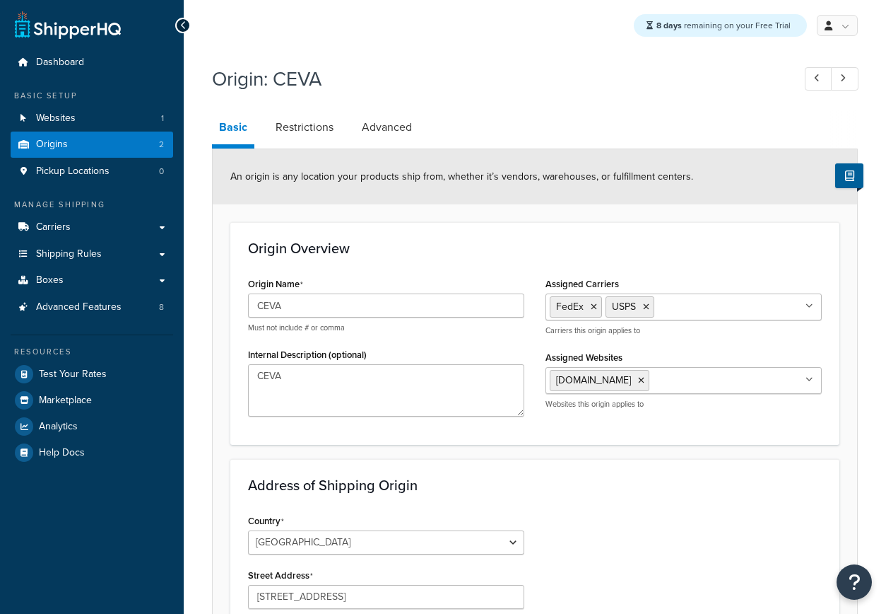
select select "14"
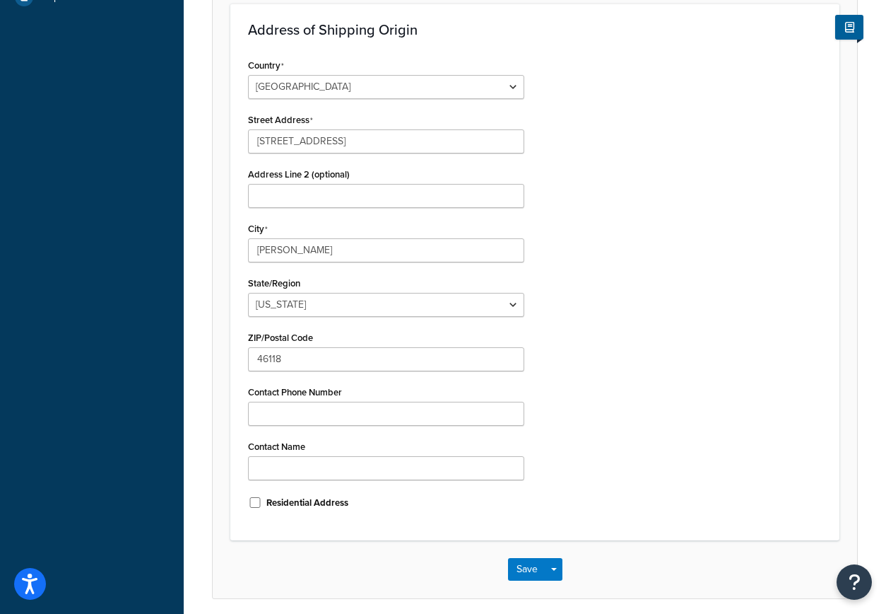
scroll to position [282, 0]
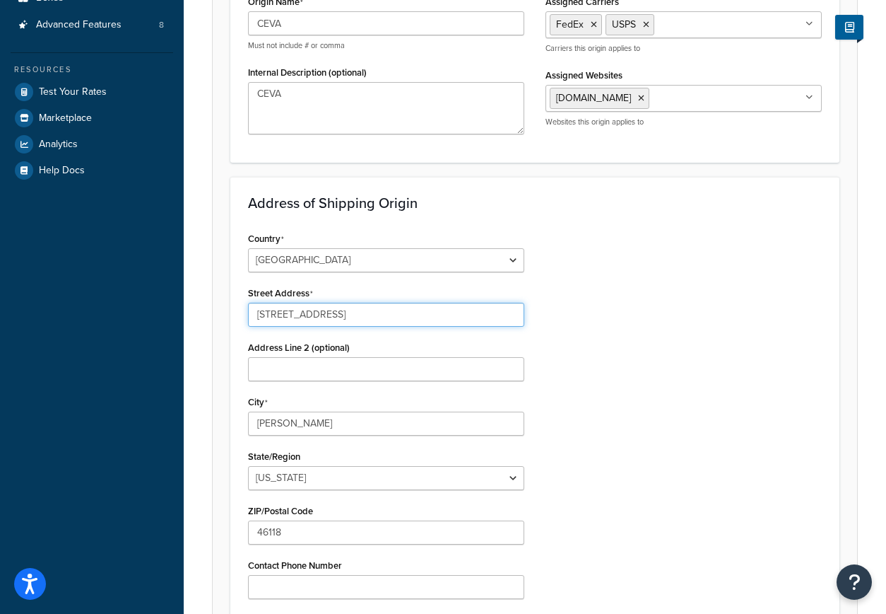
click at [418, 305] on input "[STREET_ADDRESS]" at bounding box center [386, 315] width 276 height 24
paste input "0855 Lear Blv"
type input "10855 Lear Blvd"
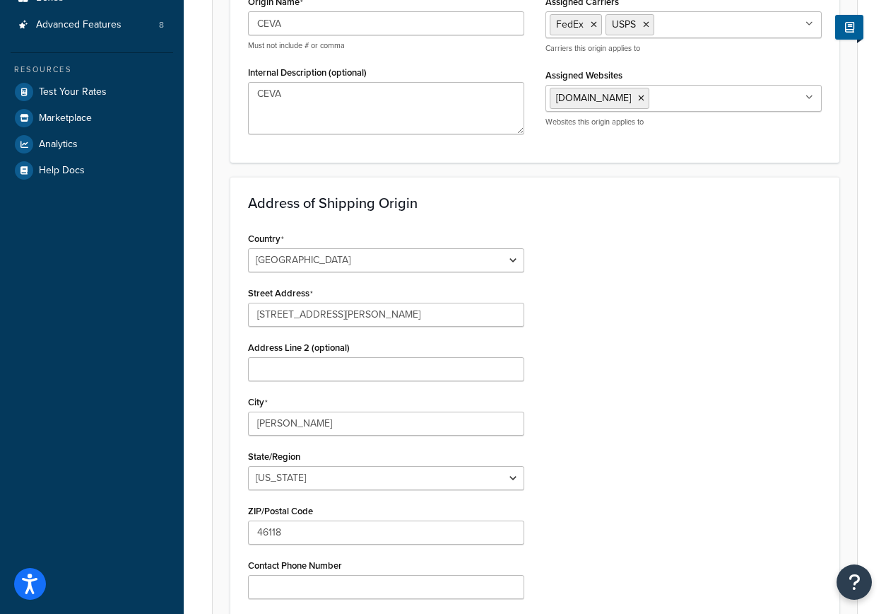
click at [715, 305] on div "Country United States United Kingdom Afghanistan Åland Islands Albania Algeria …" at bounding box center [535, 461] width 595 height 467
click at [407, 420] on input "Clayton" at bounding box center [386, 423] width 276 height 24
drag, startPoint x: 441, startPoint y: 407, endPoint x: 457, endPoint y: 405, distance: 15.7
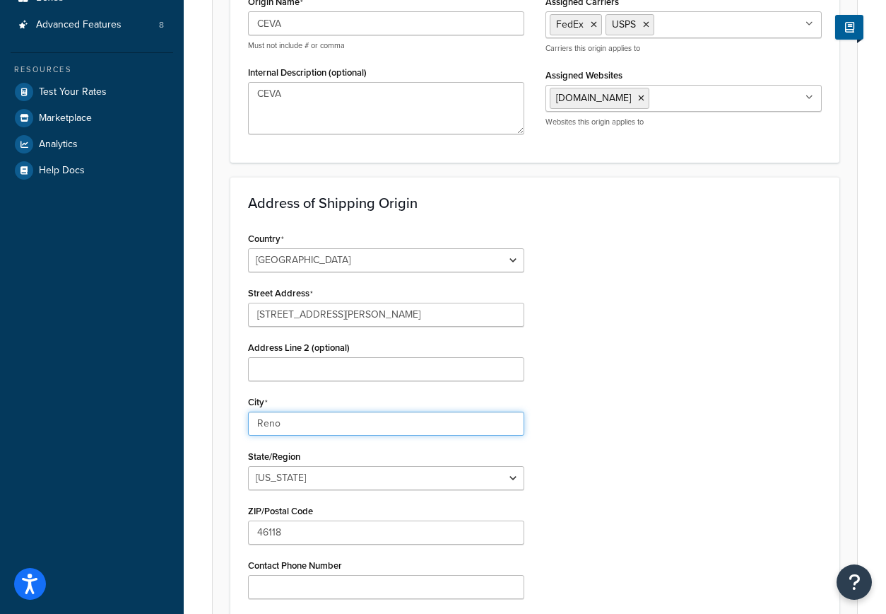
click at [457, 404] on div "City Reno" at bounding box center [386, 414] width 276 height 44
type input "Reno"
click at [675, 317] on div "Country United States United Kingdom Afghanistan Åland Islands Albania Algeria …" at bounding box center [535, 461] width 595 height 467
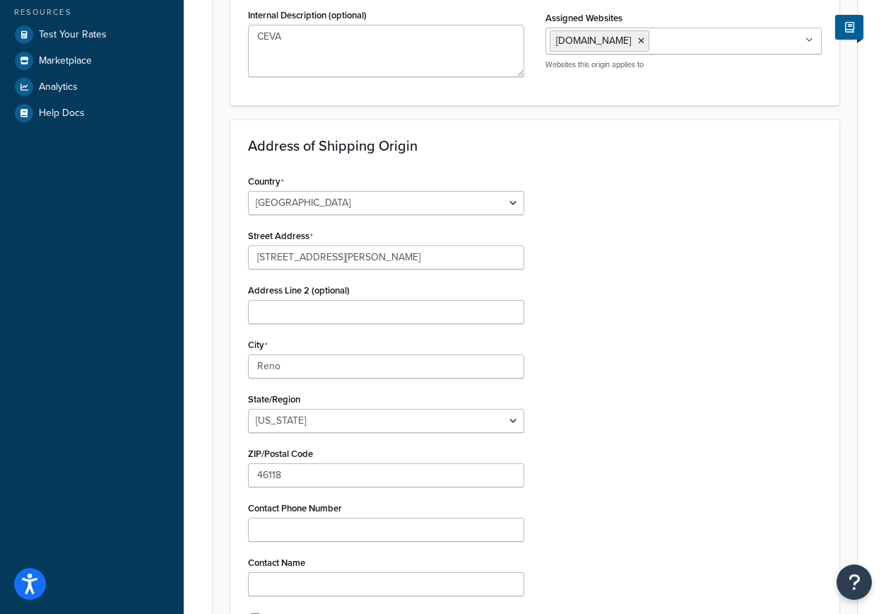
scroll to position [362, 0]
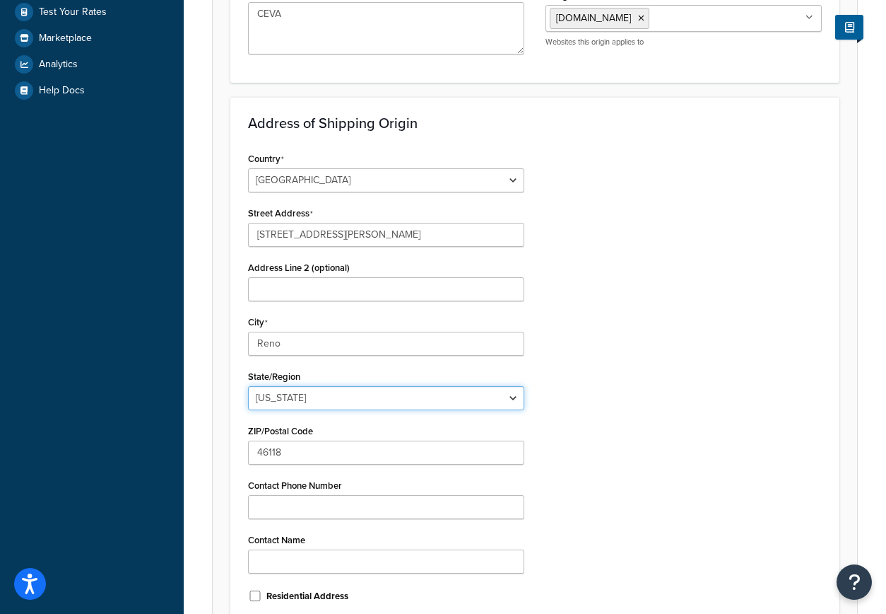
click at [345, 390] on select "Alabama Alaska American Samoa Arizona Arkansas Armed Forces Americas Armed Forc…" at bounding box center [386, 398] width 276 height 24
select select "28"
click at [248, 386] on select "Alabama Alaska American Samoa Arizona Arkansas Armed Forces Americas Armed Forc…" at bounding box center [386, 398] width 276 height 24
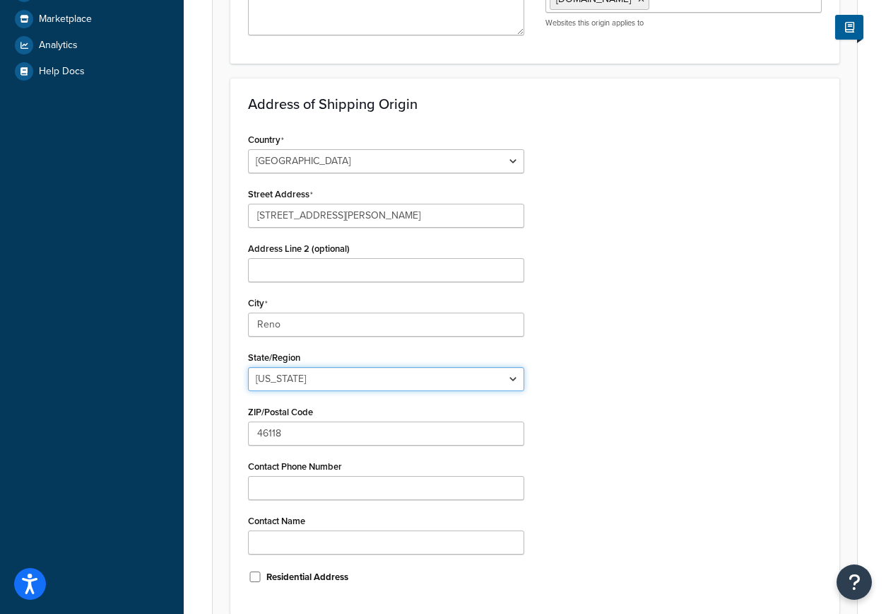
scroll to position [382, 0]
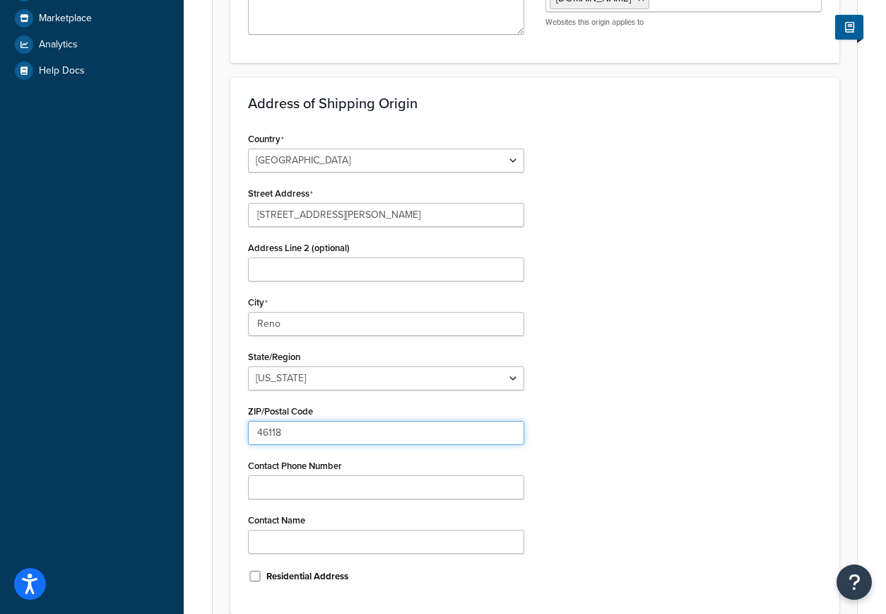
click at [417, 443] on input "46118" at bounding box center [386, 433] width 276 height 24
paste input "89506"
type input "89506"
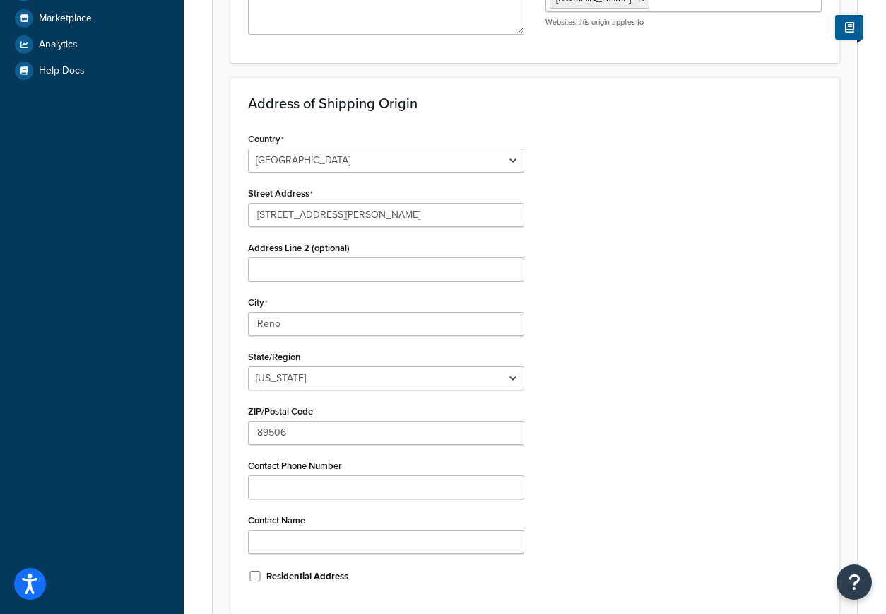
click at [668, 346] on div "Country United States United Kingdom Afghanistan Åland Islands Albania Algeria …" at bounding box center [535, 362] width 595 height 467
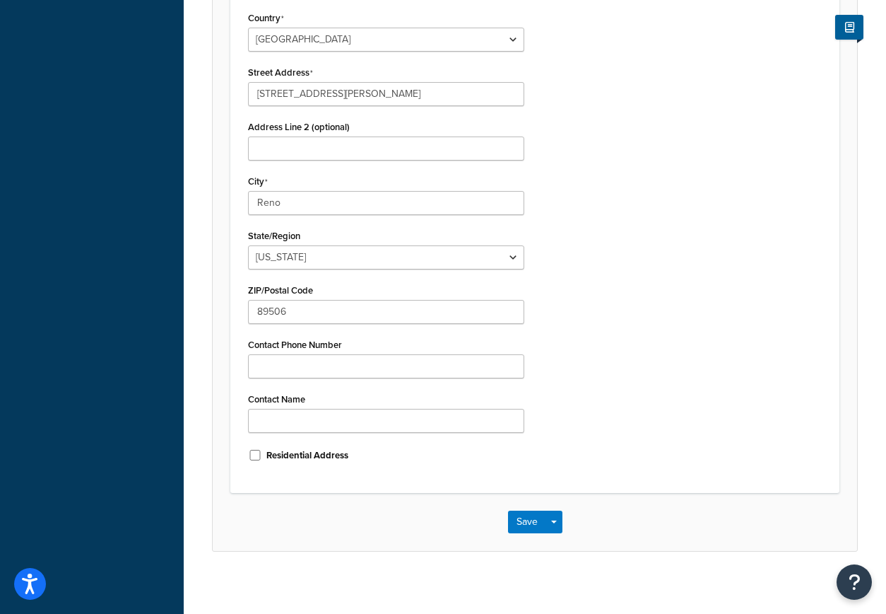
scroll to position [512, 0]
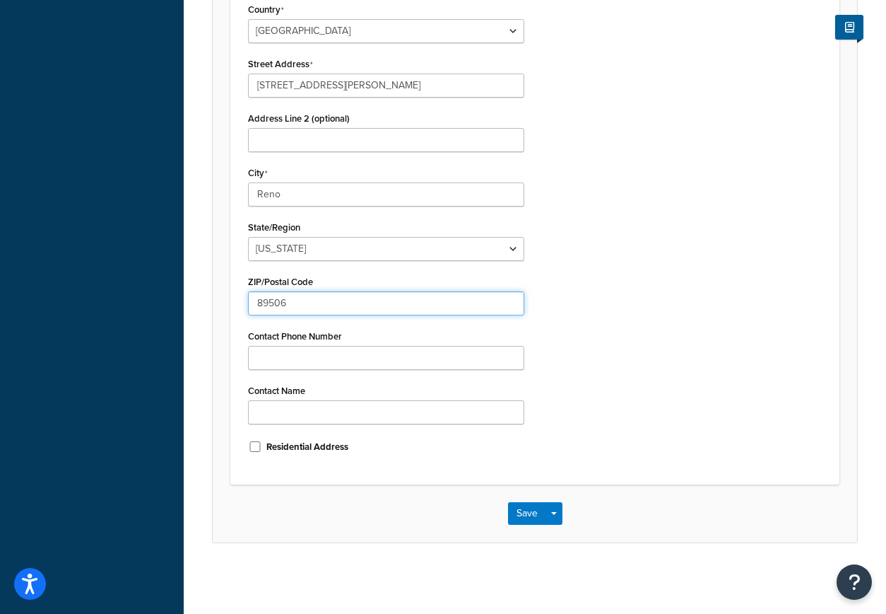
click at [359, 310] on input "89506" at bounding box center [386, 303] width 276 height 24
click at [519, 512] on button "Save" at bounding box center [527, 513] width 38 height 23
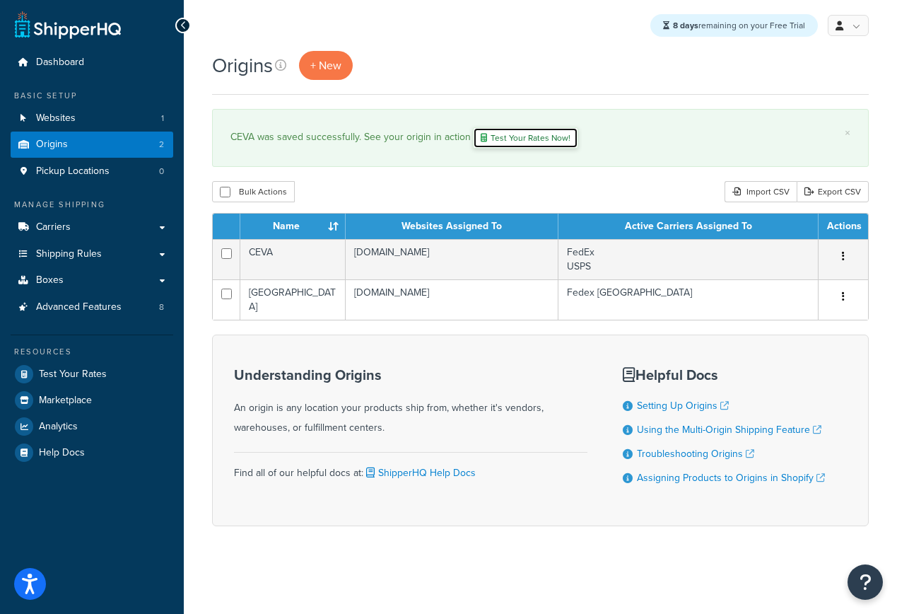
click at [527, 139] on link "Test Your Rates Now!" at bounding box center [525, 137] width 105 height 21
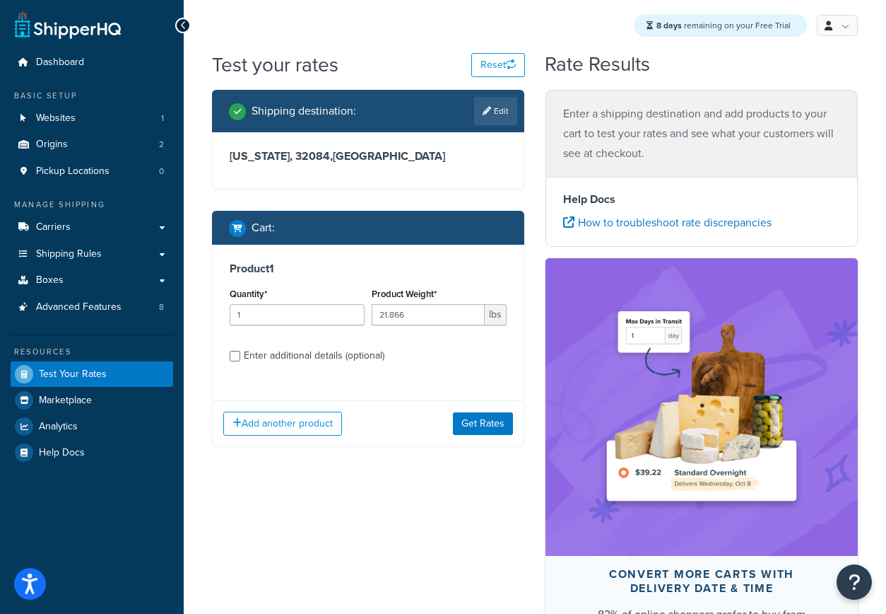
click at [302, 360] on div "Enter additional details (optional)" at bounding box center [314, 356] width 141 height 20
click at [240, 360] on input "Enter additional details (optional)" at bounding box center [235, 356] width 11 height 11
checkbox input "true"
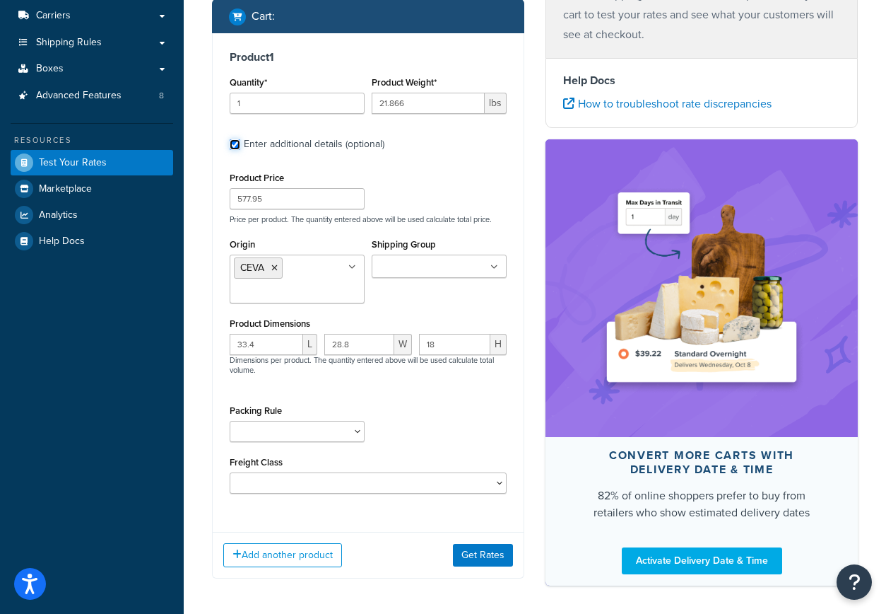
scroll to position [269, 0]
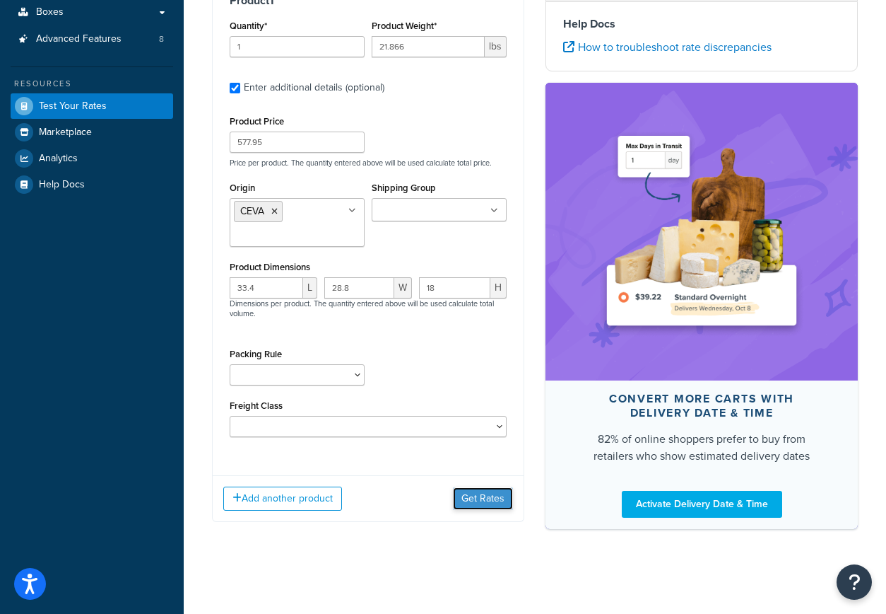
click at [478, 496] on button "Get Rates" at bounding box center [483, 498] width 60 height 23
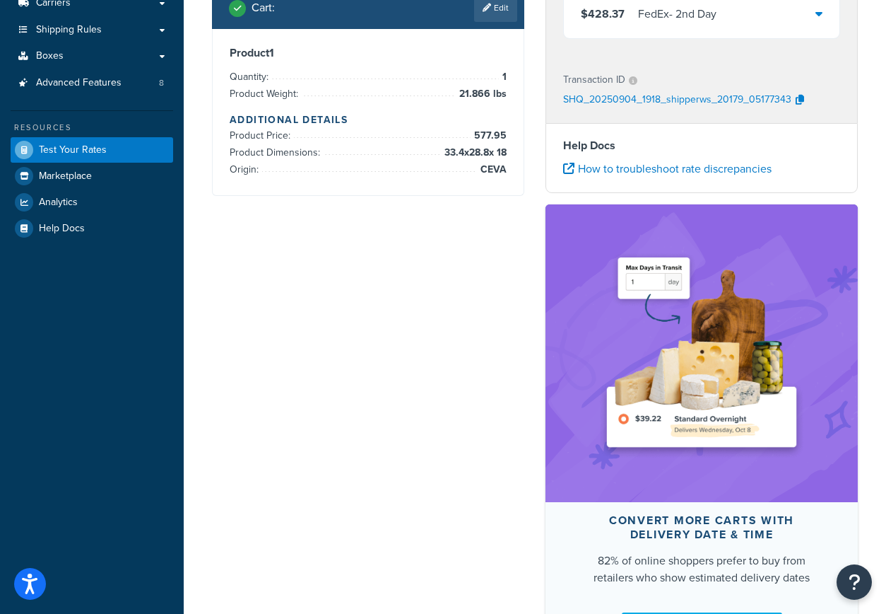
scroll to position [28, 0]
